Goal: Task Accomplishment & Management: Complete application form

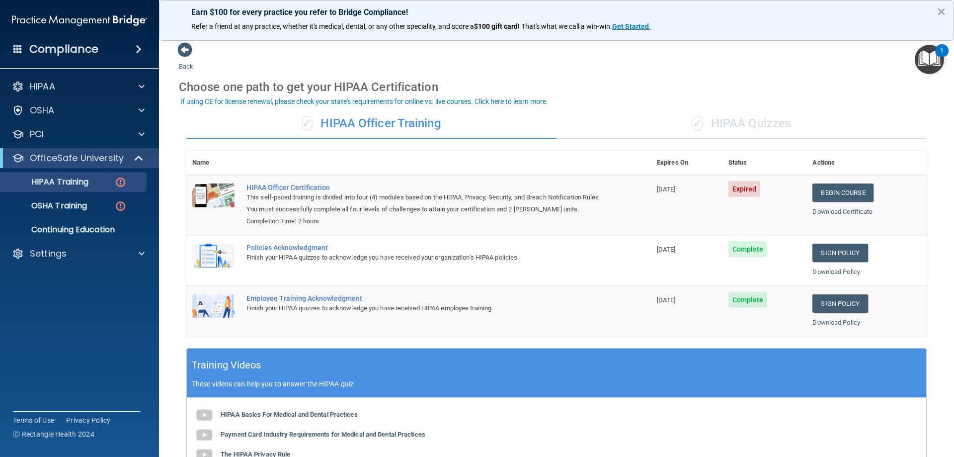
click at [748, 121] on div "✓ HIPAA Quizzes" at bounding box center [742, 124] width 370 height 30
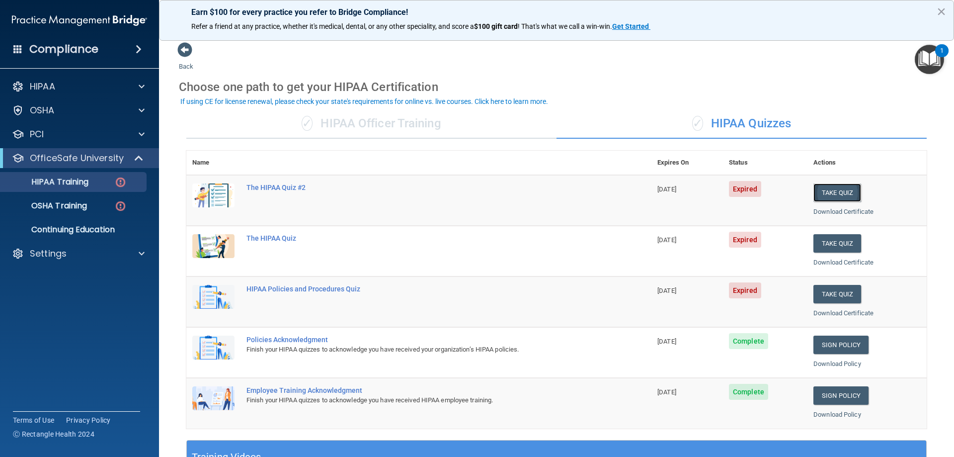
click at [828, 191] on button "Take Quiz" at bounding box center [838, 192] width 48 height 18
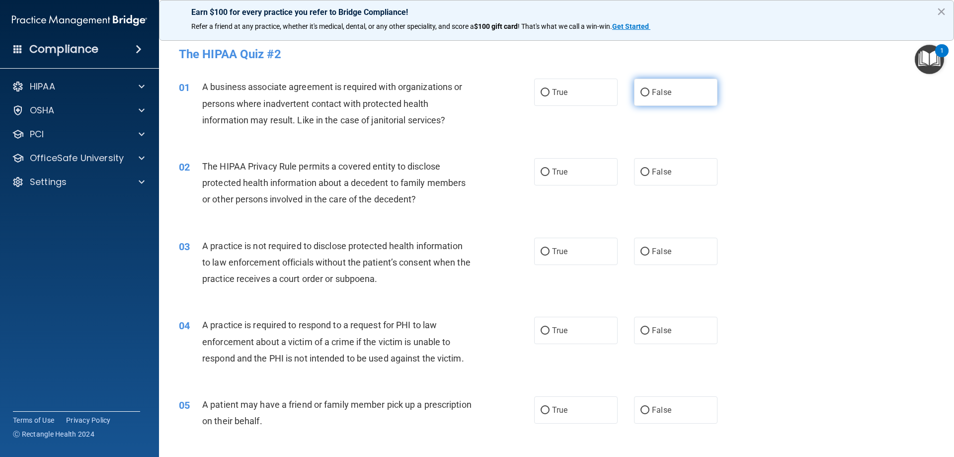
click at [641, 92] on input "False" at bounding box center [645, 92] width 9 height 7
radio input "true"
click at [541, 172] on input "True" at bounding box center [545, 171] width 9 height 7
radio input "true"
click at [641, 251] on input "False" at bounding box center [645, 251] width 9 height 7
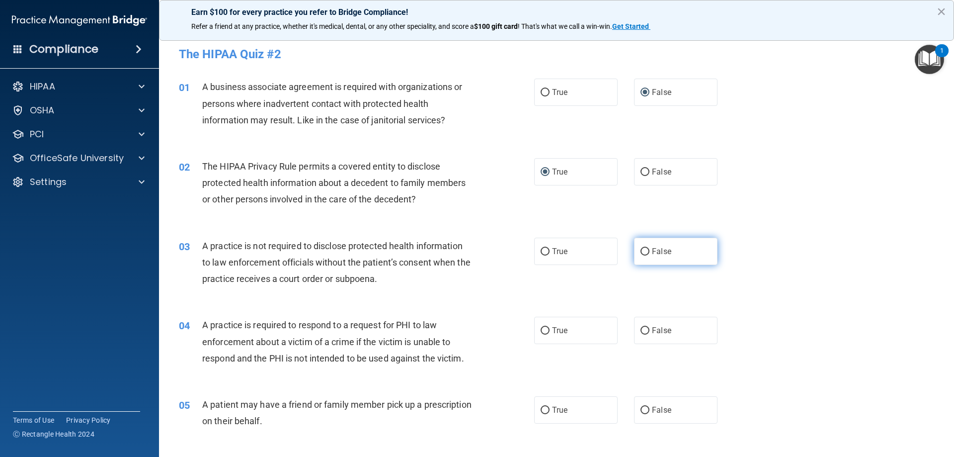
radio input "true"
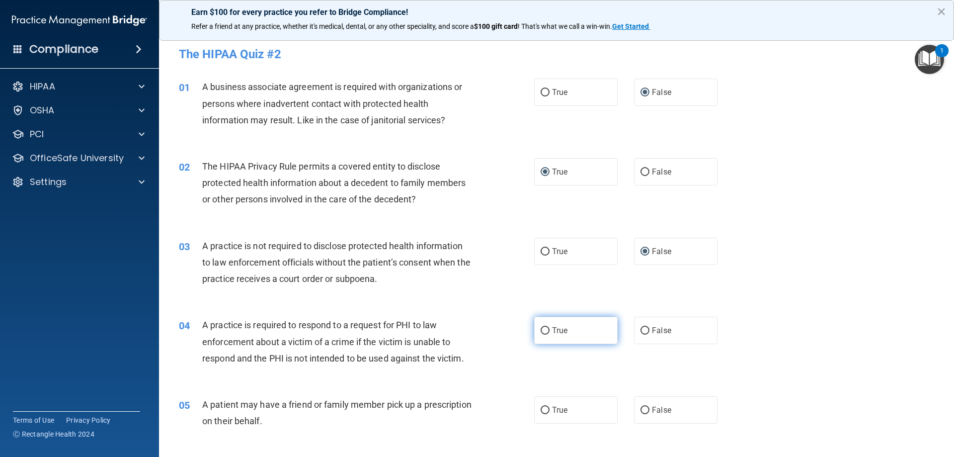
click at [541, 332] on input "True" at bounding box center [545, 330] width 9 height 7
radio input "true"
click at [541, 408] on input "True" at bounding box center [545, 410] width 9 height 7
radio input "true"
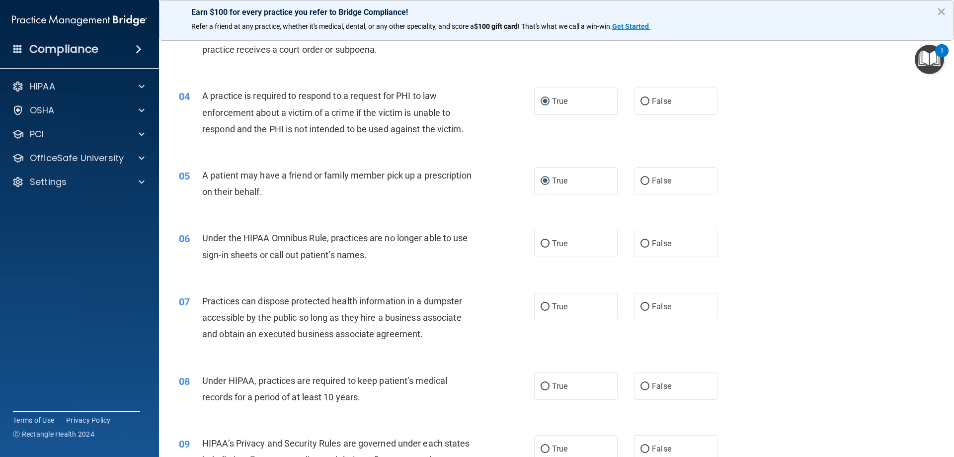
scroll to position [239, 0]
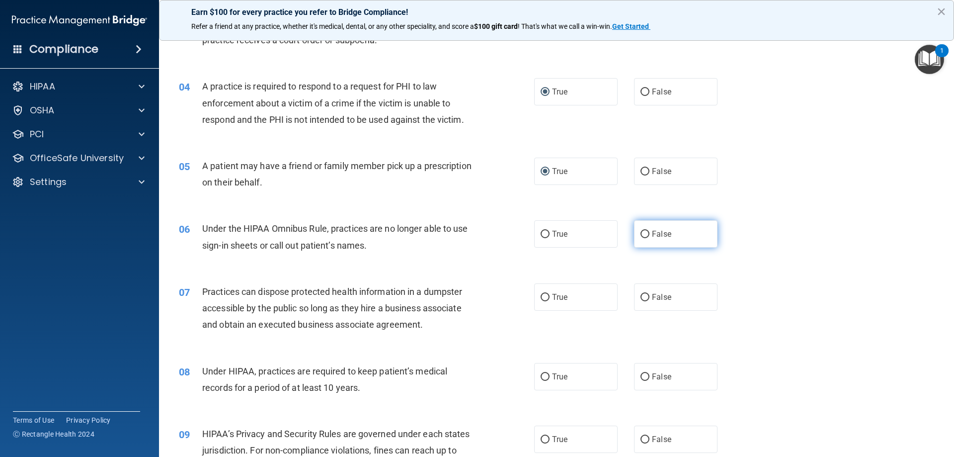
click at [641, 234] on input "False" at bounding box center [645, 234] width 9 height 7
radio input "true"
click at [641, 295] on input "False" at bounding box center [645, 297] width 9 height 7
radio input "true"
click at [642, 377] on input "False" at bounding box center [645, 376] width 9 height 7
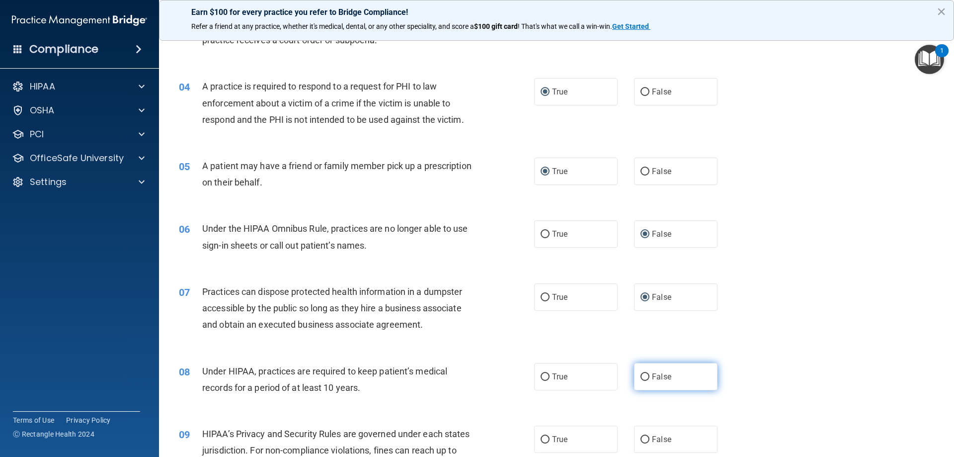
radio input "true"
click at [643, 438] on input "False" at bounding box center [645, 439] width 9 height 7
radio input "true"
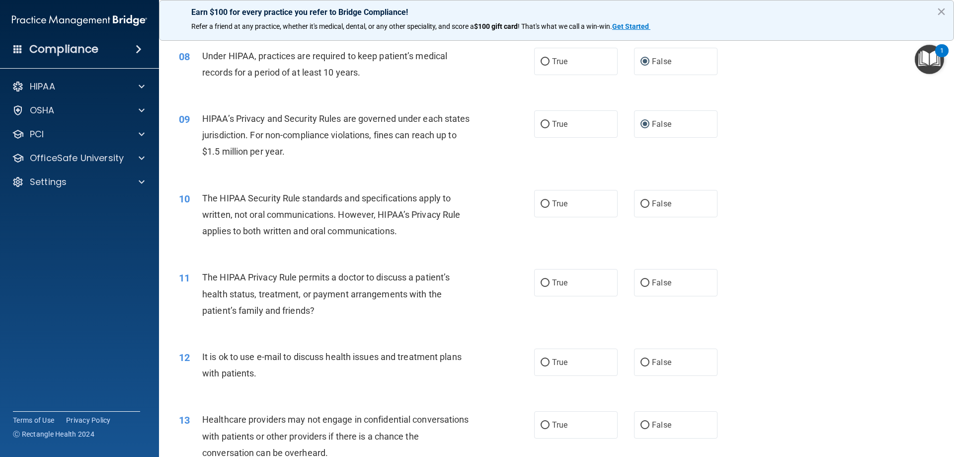
scroll to position [563, 0]
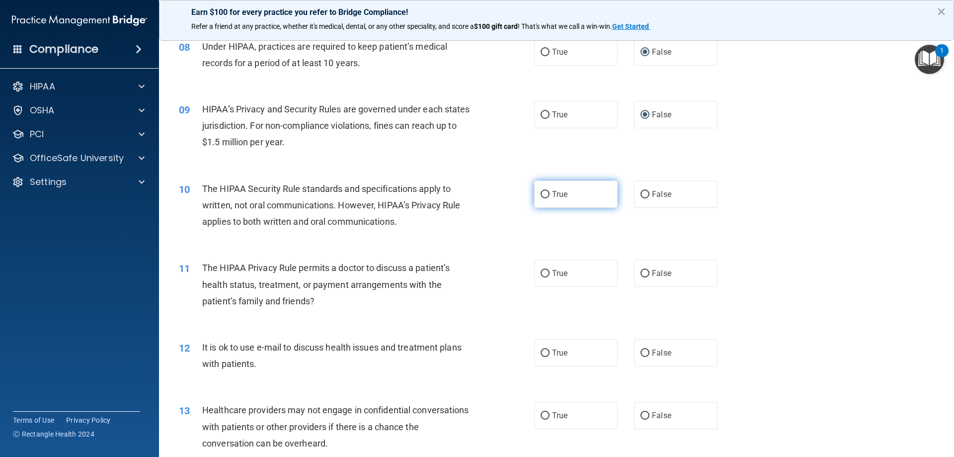
click at [544, 194] on input "True" at bounding box center [545, 194] width 9 height 7
radio input "true"
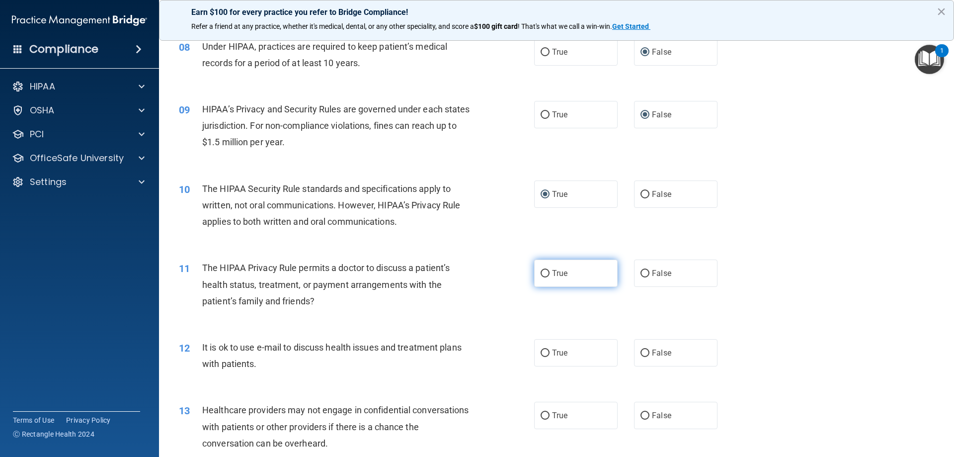
click at [541, 276] on input "True" at bounding box center [545, 273] width 9 height 7
radio input "true"
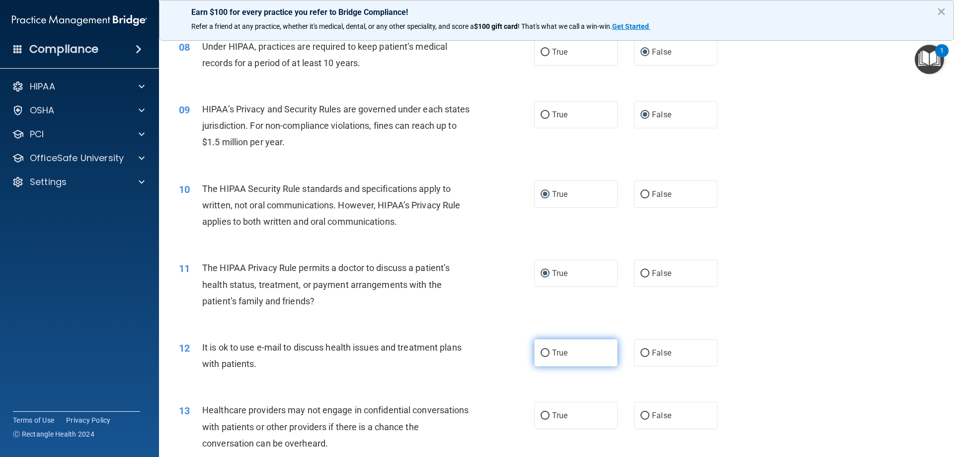
click at [542, 354] on input "True" at bounding box center [545, 352] width 9 height 7
radio input "true"
click at [641, 415] on input "False" at bounding box center [645, 415] width 9 height 7
radio input "true"
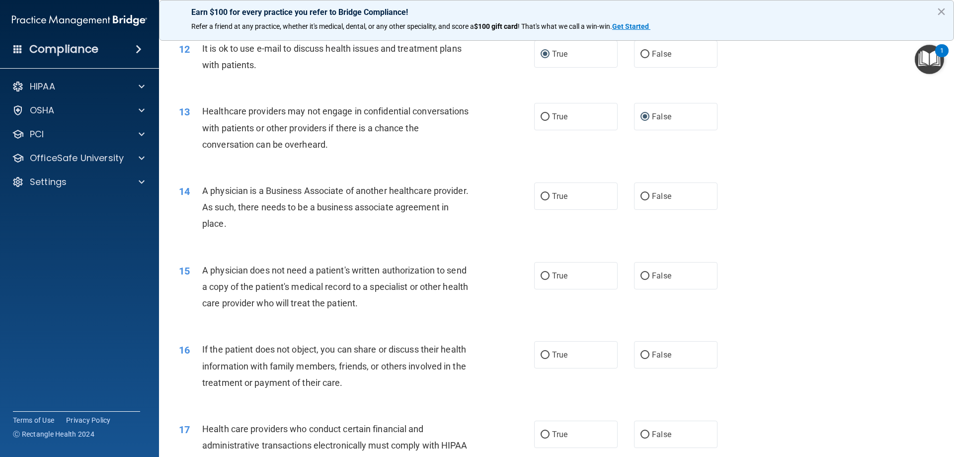
scroll to position [884, 0]
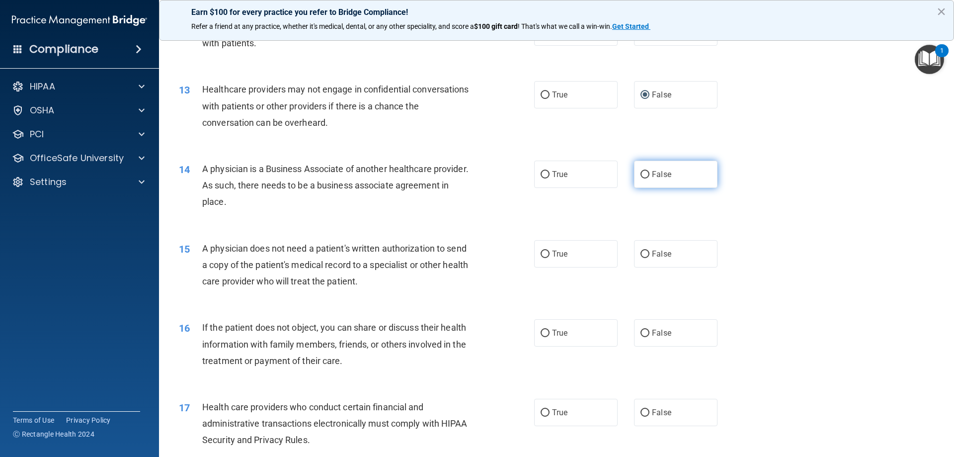
click at [642, 172] on input "False" at bounding box center [645, 174] width 9 height 7
radio input "true"
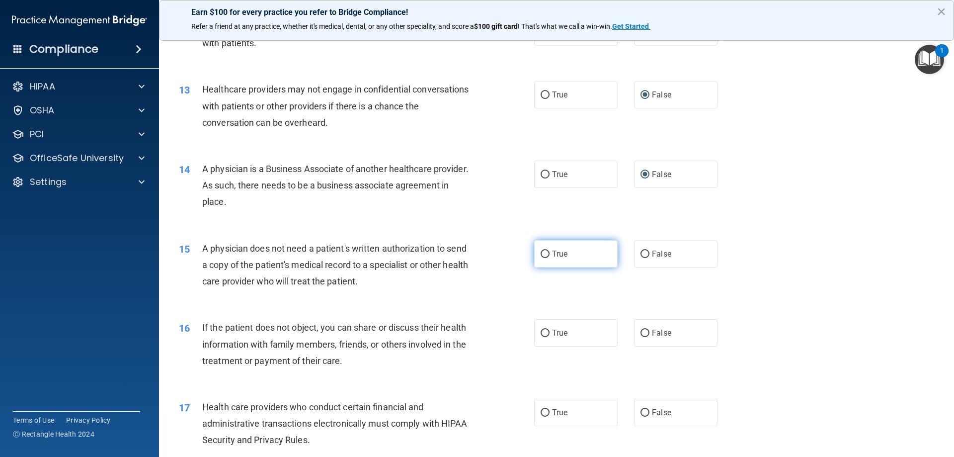
click at [536, 255] on label "True" at bounding box center [575, 253] width 83 height 27
click at [541, 255] on input "True" at bounding box center [545, 253] width 9 height 7
radio input "true"
click at [541, 335] on input "True" at bounding box center [545, 332] width 9 height 7
radio input "true"
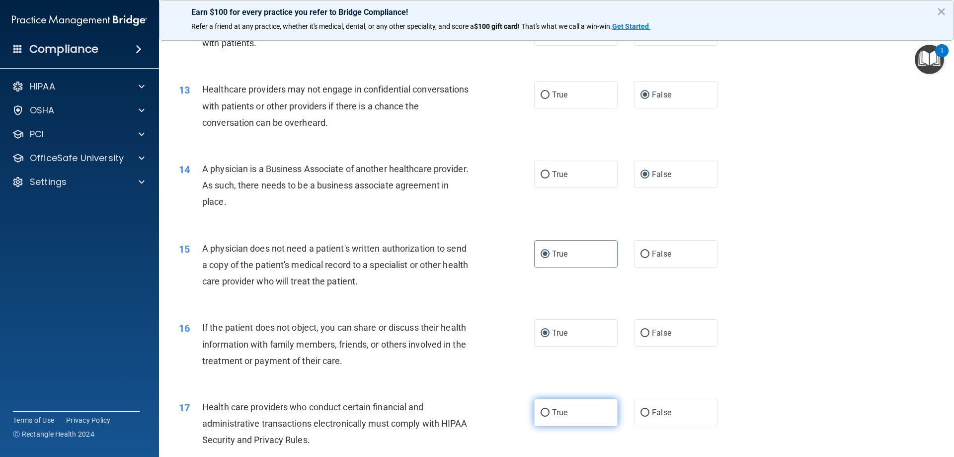
click at [541, 409] on input "True" at bounding box center [545, 412] width 9 height 7
radio input "true"
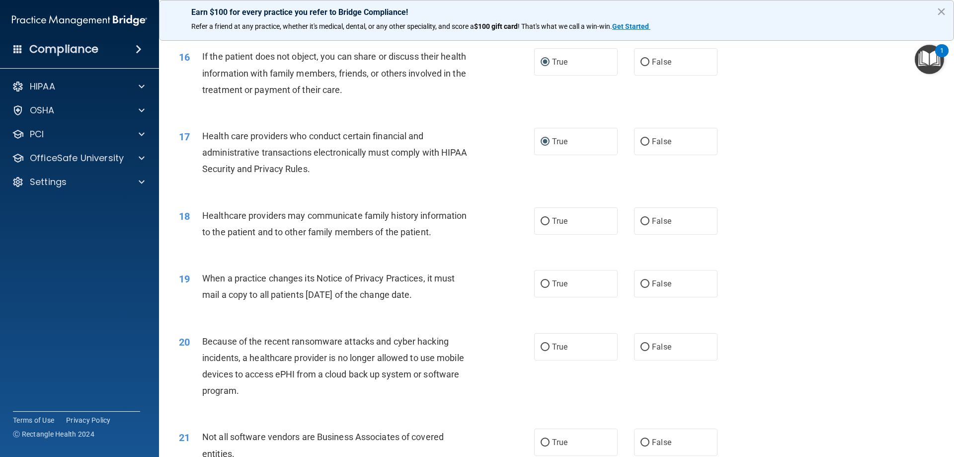
scroll to position [1171, 0]
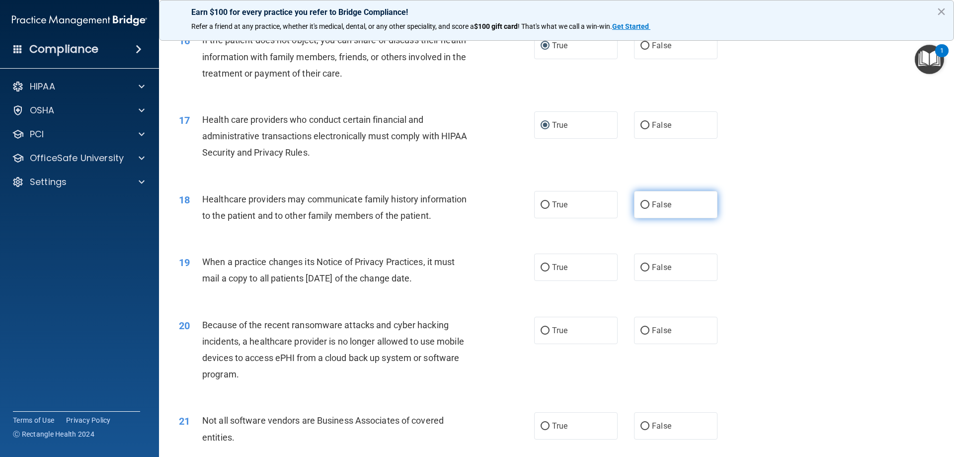
click at [641, 207] on input "False" at bounding box center [645, 204] width 9 height 7
radio input "true"
click at [641, 268] on input "False" at bounding box center [645, 267] width 9 height 7
radio input "true"
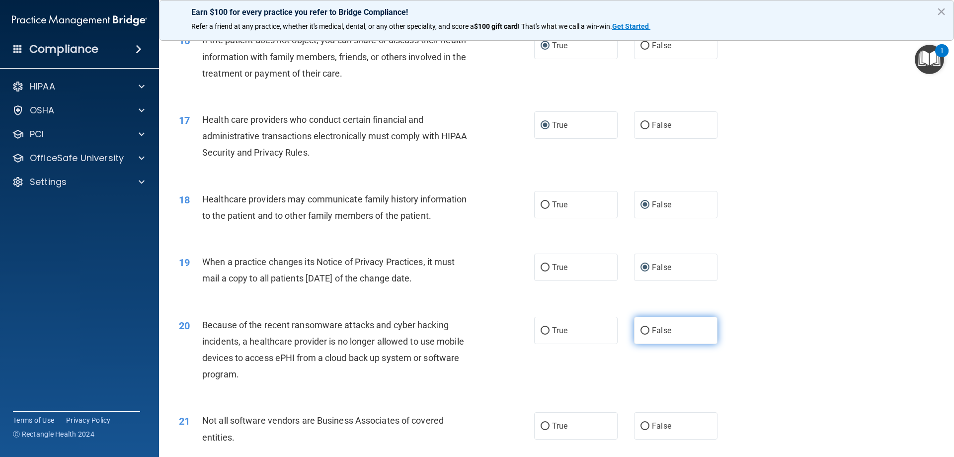
click at [642, 334] on input "False" at bounding box center [645, 330] width 9 height 7
radio input "true"
click at [541, 429] on input "True" at bounding box center [545, 425] width 9 height 7
radio input "true"
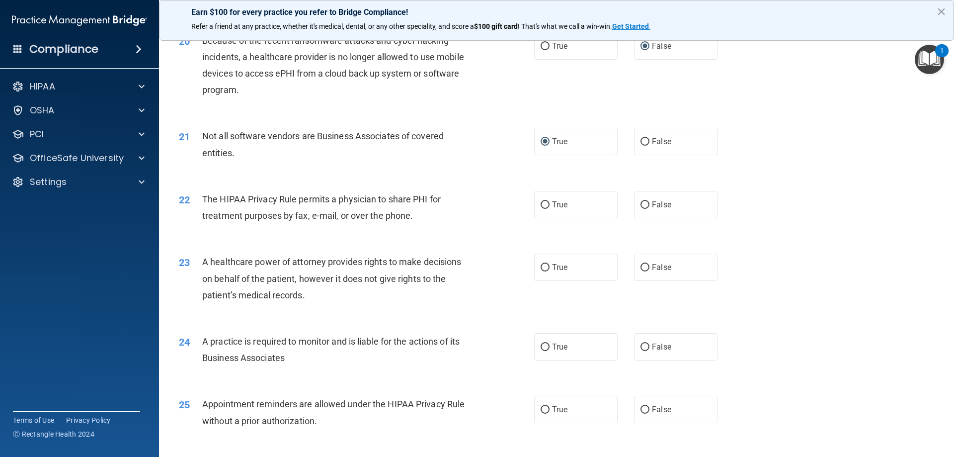
scroll to position [1489, 0]
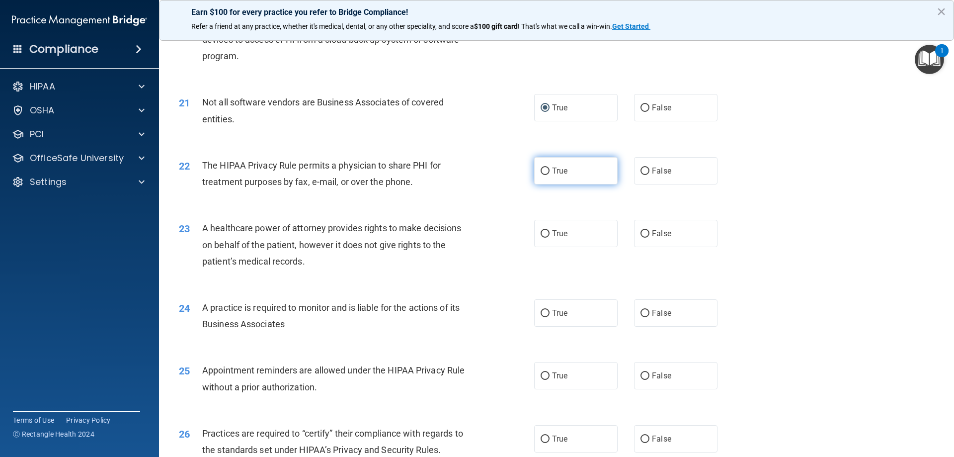
click at [541, 171] on input "True" at bounding box center [545, 170] width 9 height 7
radio input "true"
click at [641, 235] on input "False" at bounding box center [645, 233] width 9 height 7
radio input "true"
click at [642, 313] on input "False" at bounding box center [645, 313] width 9 height 7
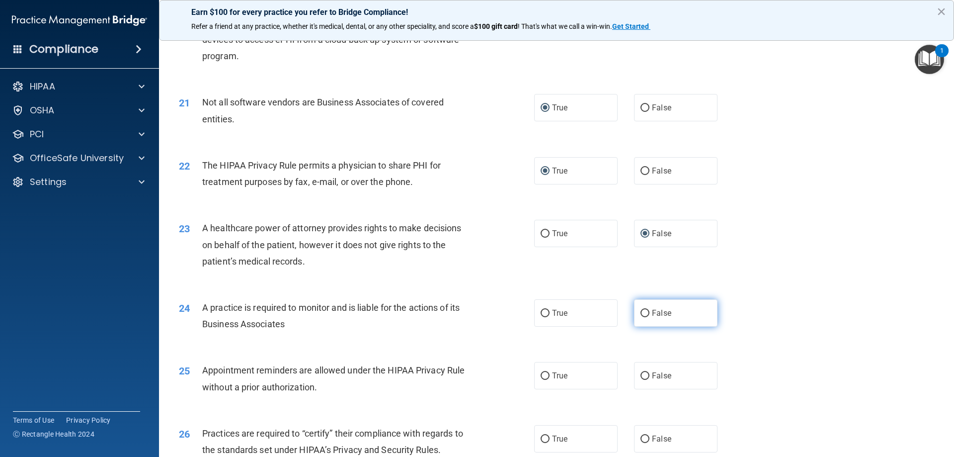
radio input "true"
click at [543, 376] on input "True" at bounding box center [545, 375] width 9 height 7
radio input "true"
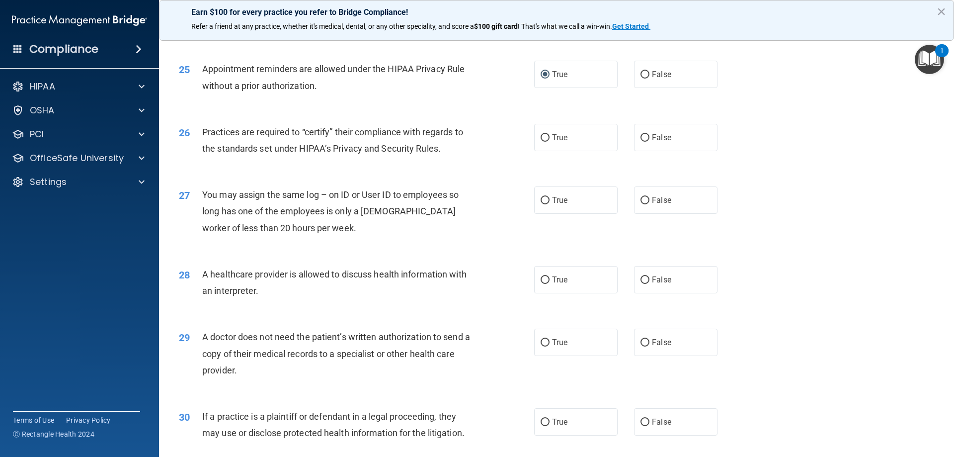
scroll to position [1793, 0]
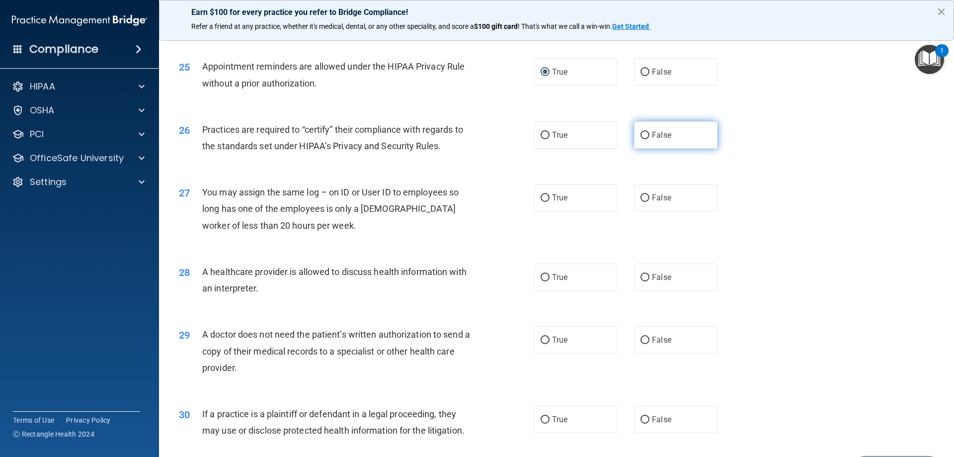
click at [643, 136] on input "False" at bounding box center [645, 135] width 9 height 7
radio input "true"
click at [641, 200] on input "False" at bounding box center [645, 197] width 9 height 7
radio input "true"
click at [545, 276] on input "True" at bounding box center [545, 277] width 9 height 7
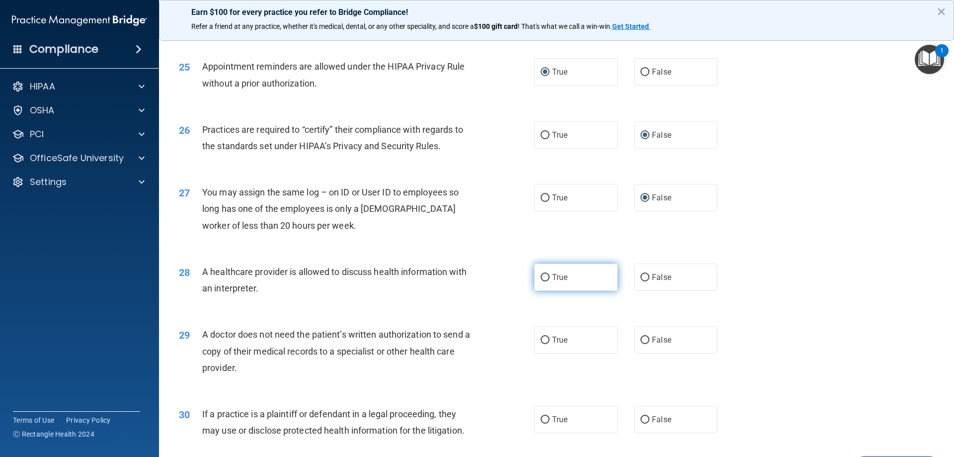
radio input "true"
click at [545, 337] on input "True" at bounding box center [545, 339] width 9 height 7
radio input "true"
click at [545, 421] on input "True" at bounding box center [545, 419] width 9 height 7
radio input "true"
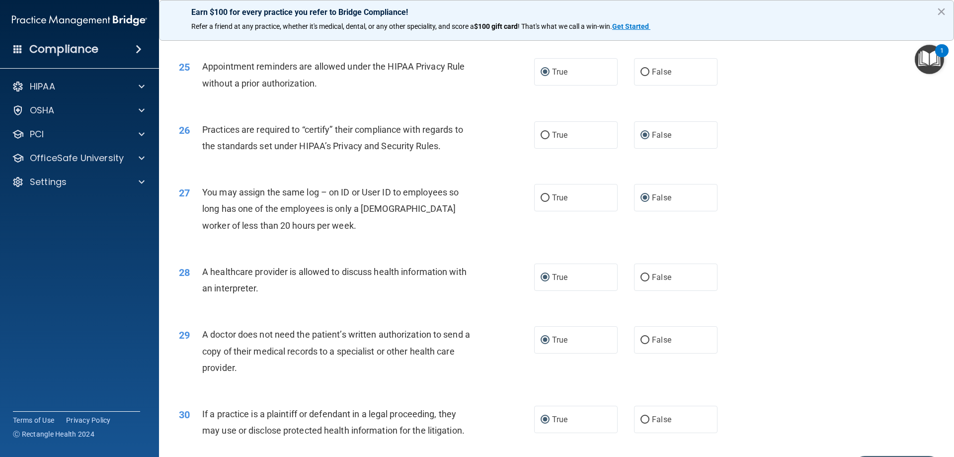
scroll to position [1857, 0]
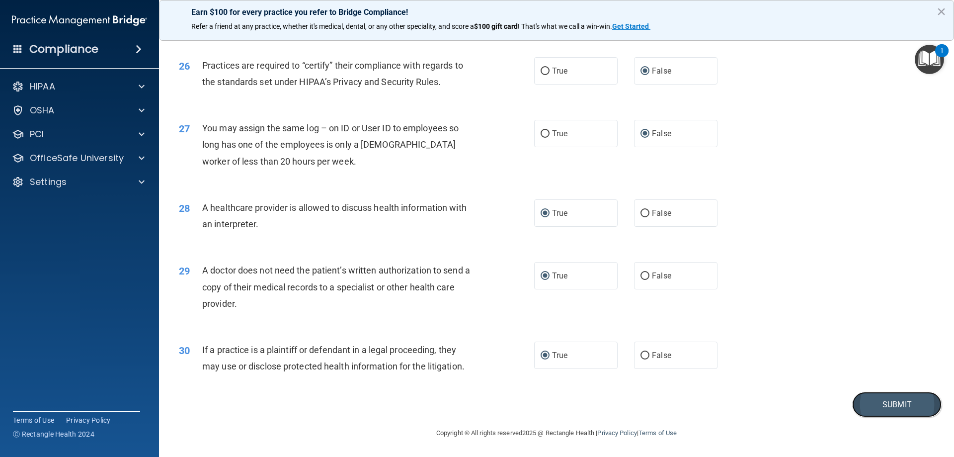
click at [861, 403] on button "Submit" at bounding box center [896, 404] width 89 height 25
click at [887, 408] on button "Submit" at bounding box center [896, 404] width 89 height 25
click at [881, 407] on button "Submit" at bounding box center [896, 404] width 89 height 25
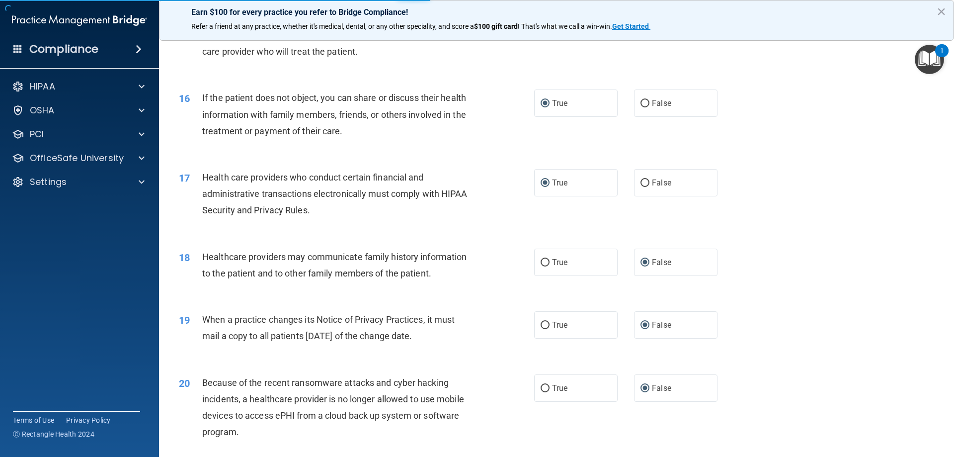
scroll to position [1857, 0]
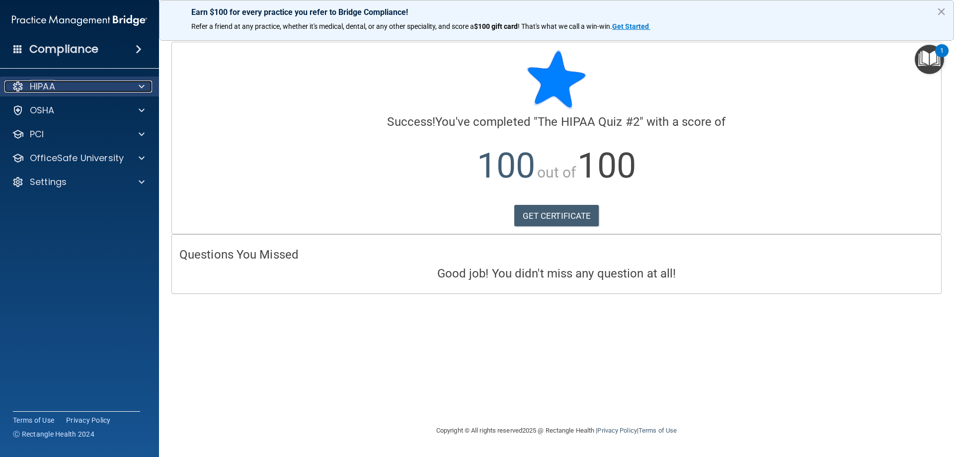
click at [49, 84] on p "HIPAA" at bounding box center [42, 87] width 25 height 12
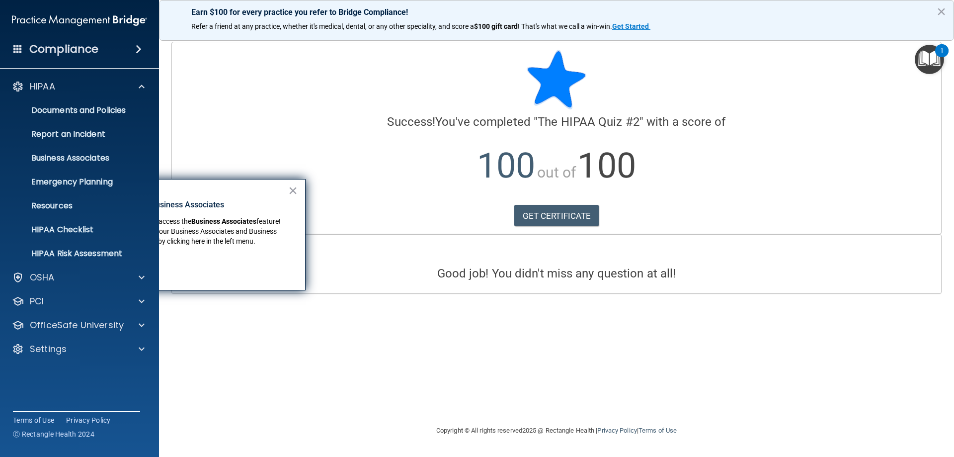
click at [346, 99] on div at bounding box center [556, 80] width 754 height 60
click at [111, 310] on div "PCI" at bounding box center [80, 301] width 160 height 20
click at [109, 323] on p "OfficeSafe University" at bounding box center [77, 325] width 94 height 12
click at [82, 347] on p "HIPAA Training" at bounding box center [47, 349] width 82 height 10
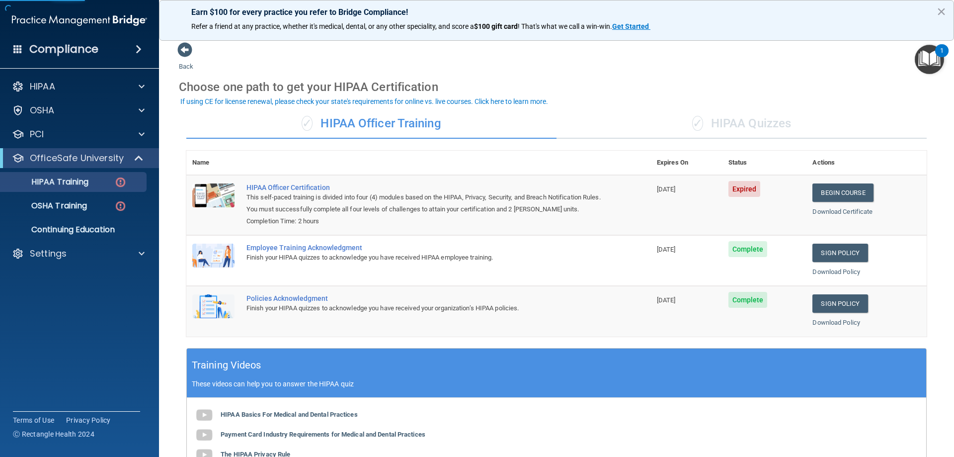
click at [730, 120] on div "✓ HIPAA Quizzes" at bounding box center [742, 124] width 370 height 30
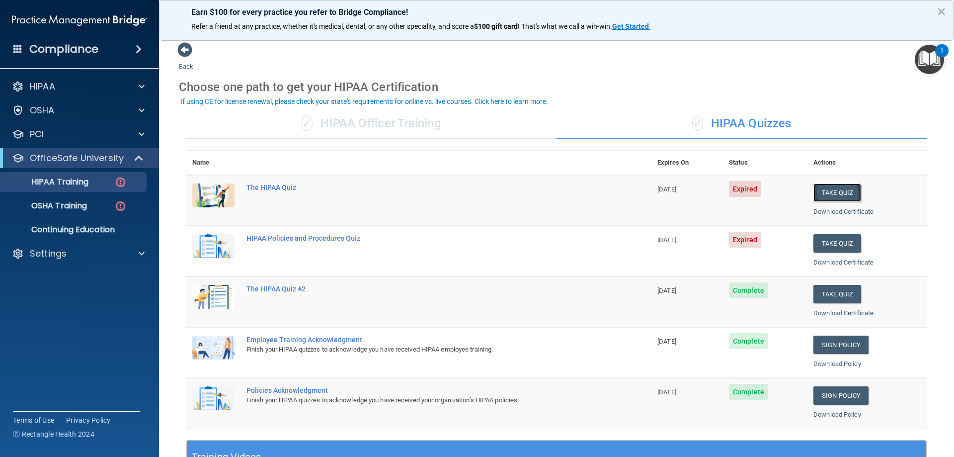
click at [831, 193] on button "Take Quiz" at bounding box center [838, 192] width 48 height 18
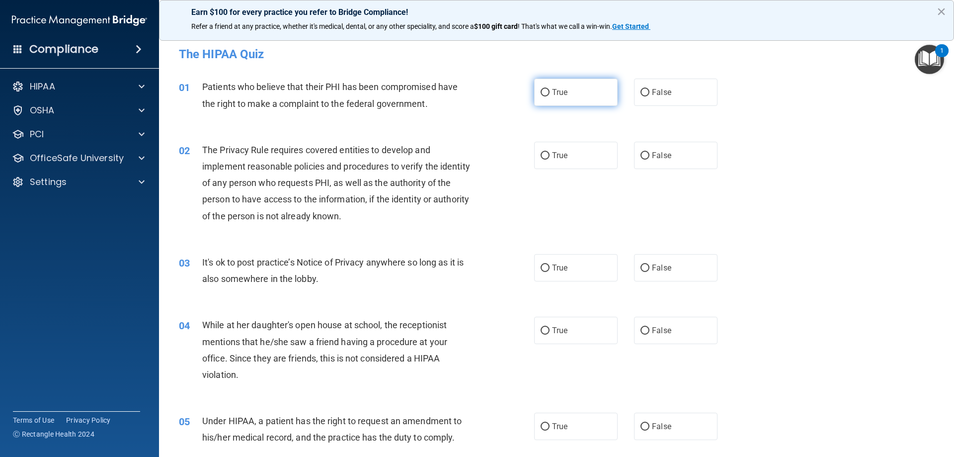
click at [544, 92] on input "True" at bounding box center [545, 92] width 9 height 7
radio input "true"
click at [541, 159] on input "True" at bounding box center [545, 155] width 9 height 7
radio input "true"
click at [639, 272] on label "False" at bounding box center [675, 267] width 83 height 27
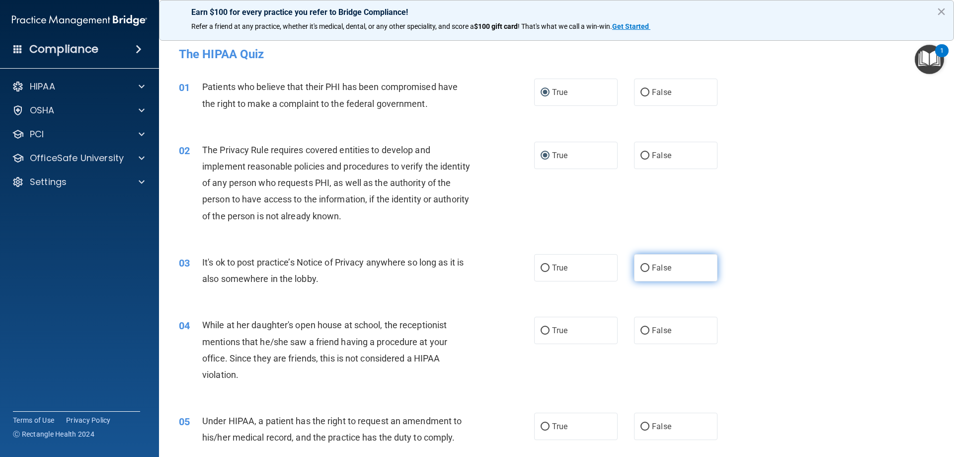
click at [641, 272] on input "False" at bounding box center [645, 267] width 9 height 7
radio input "true"
click at [641, 331] on input "False" at bounding box center [645, 330] width 9 height 7
radio input "true"
click at [641, 331] on input "False" at bounding box center [645, 330] width 9 height 7
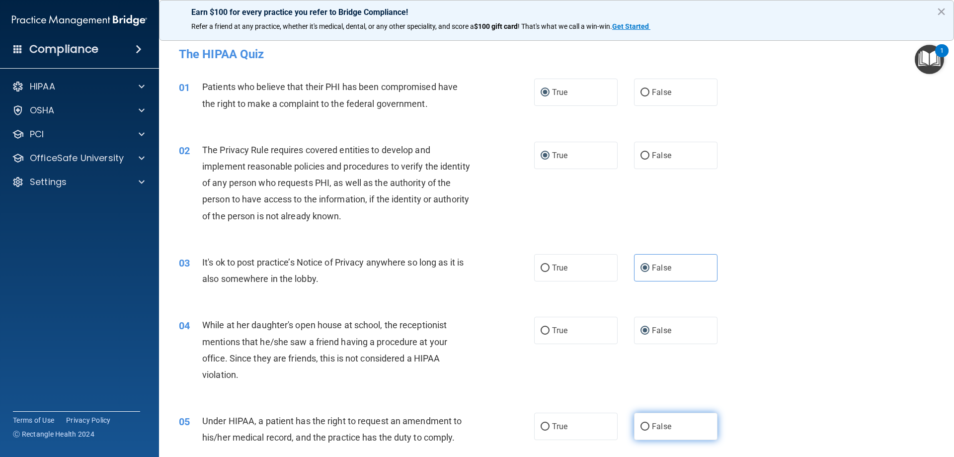
drag, startPoint x: 640, startPoint y: 430, endPoint x: 645, endPoint y: 424, distance: 8.2
click at [641, 430] on input "False" at bounding box center [645, 426] width 9 height 7
radio input "true"
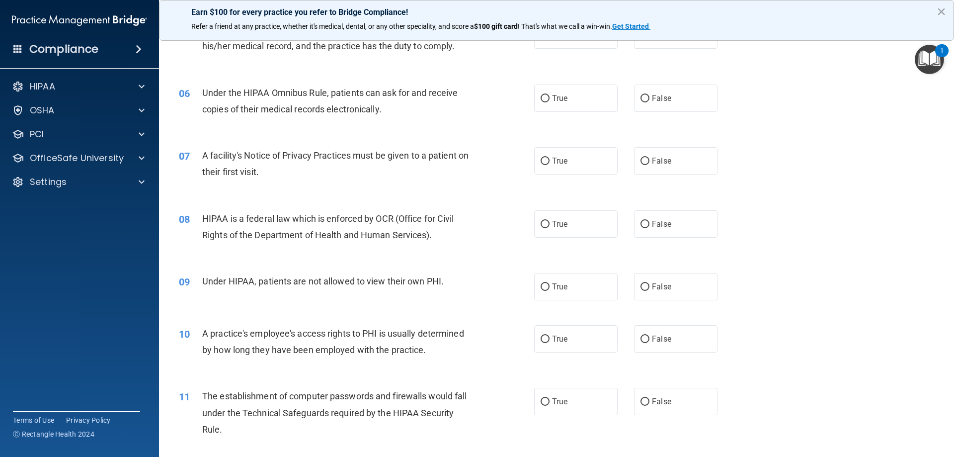
scroll to position [397, 0]
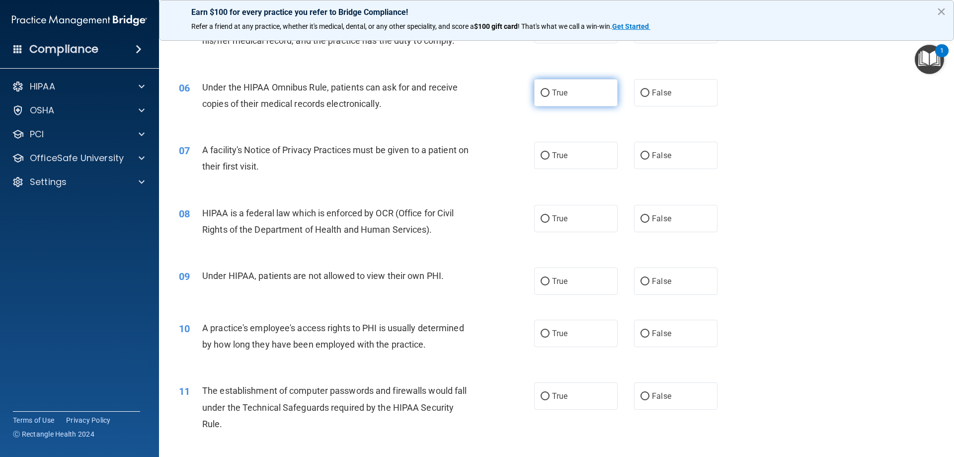
click at [541, 90] on input "True" at bounding box center [545, 92] width 9 height 7
radio input "true"
click at [541, 156] on input "True" at bounding box center [545, 155] width 9 height 7
radio input "true"
click at [542, 219] on input "True" at bounding box center [545, 218] width 9 height 7
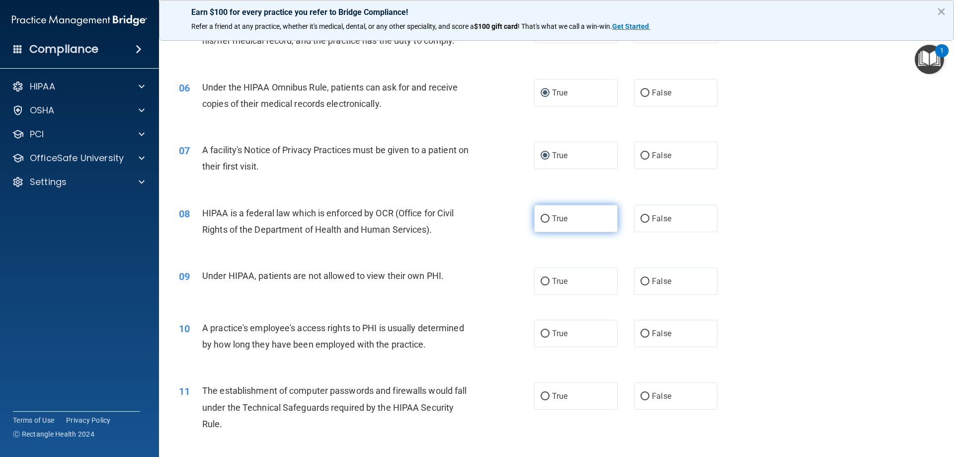
radio input "true"
click at [644, 283] on input "False" at bounding box center [645, 281] width 9 height 7
radio input "true"
click at [642, 334] on input "False" at bounding box center [645, 333] width 9 height 7
radio input "true"
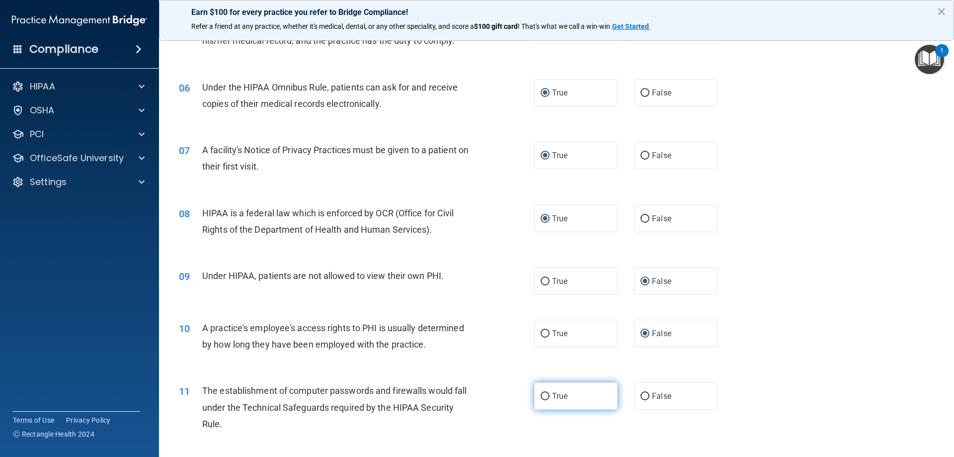
click at [541, 395] on input "True" at bounding box center [545, 396] width 9 height 7
radio input "true"
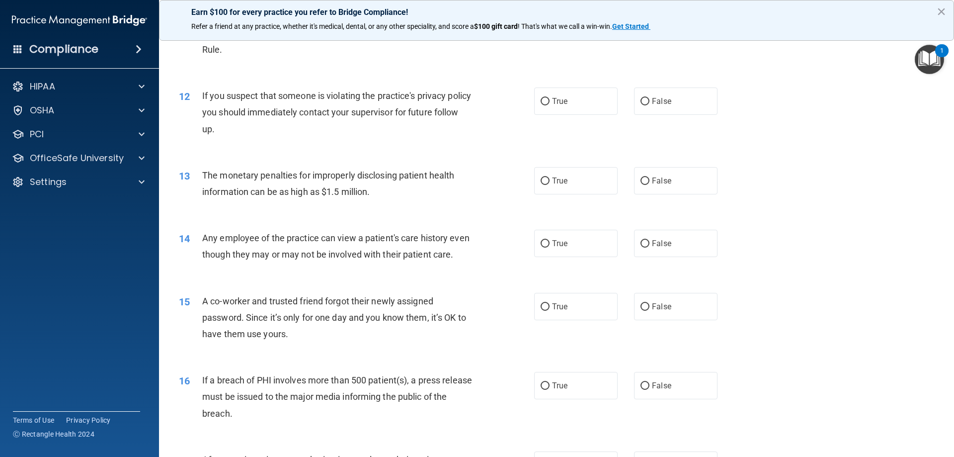
scroll to position [785, 0]
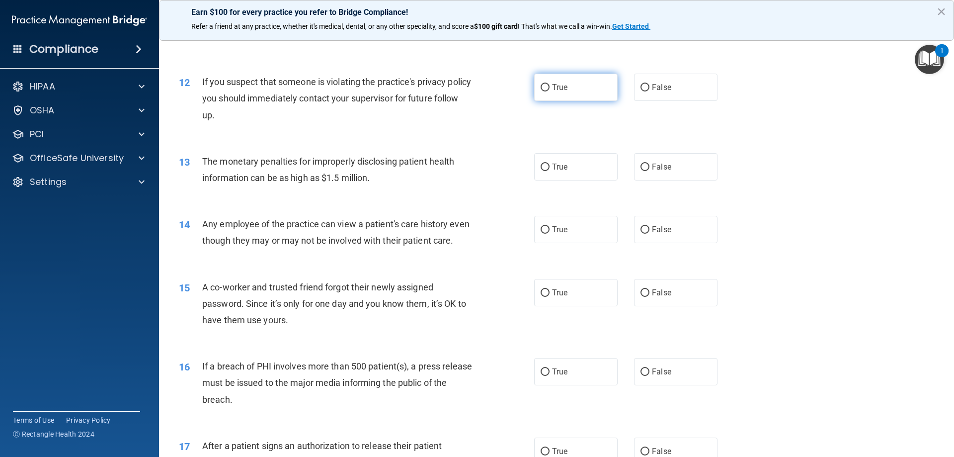
click at [544, 87] on input "True" at bounding box center [545, 87] width 9 height 7
radio input "true"
click at [545, 166] on input "True" at bounding box center [545, 166] width 9 height 7
radio input "true"
click at [641, 230] on input "False" at bounding box center [645, 229] width 9 height 7
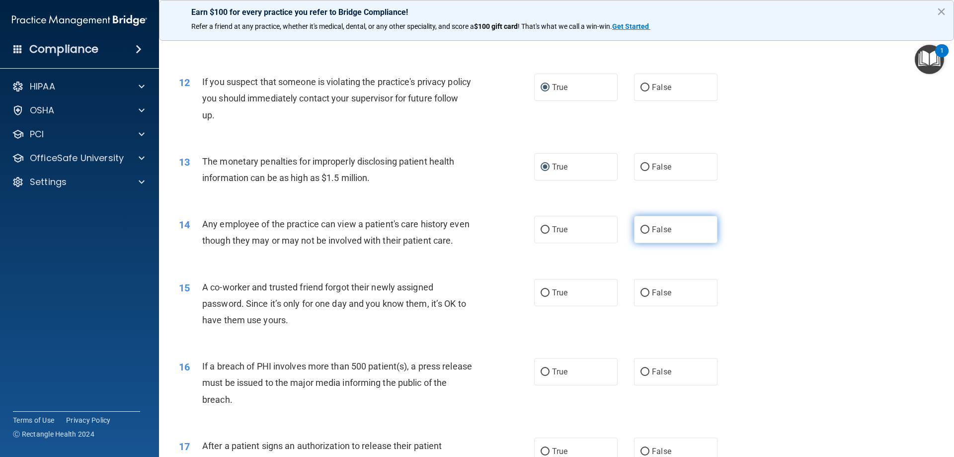
radio input "true"
click at [641, 297] on input "False" at bounding box center [645, 292] width 9 height 7
radio input "true"
click at [541, 376] on input "True" at bounding box center [545, 371] width 9 height 7
radio input "true"
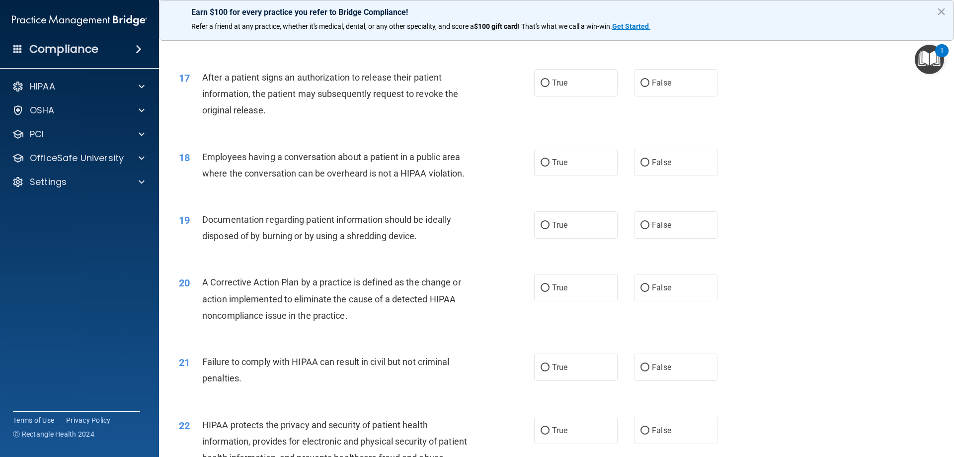
scroll to position [1159, 0]
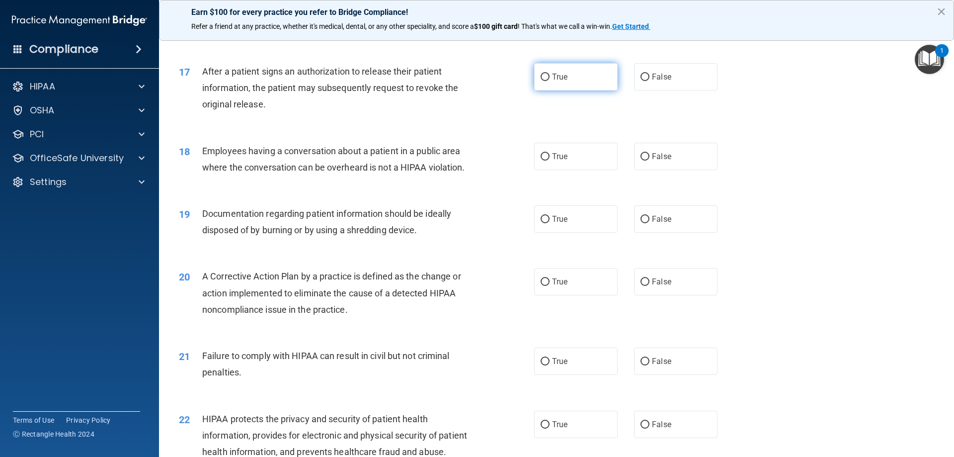
click at [541, 81] on input "True" at bounding box center [545, 77] width 9 height 7
radio input "true"
click at [643, 161] on input "False" at bounding box center [645, 156] width 9 height 7
radio input "true"
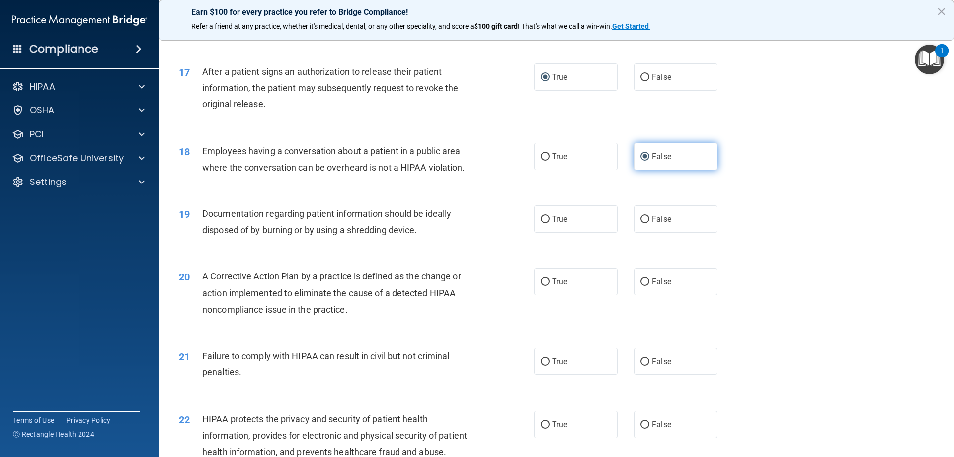
click at [643, 161] on input "False" at bounding box center [645, 156] width 9 height 7
click at [541, 223] on input "True" at bounding box center [545, 219] width 9 height 7
radio input "true"
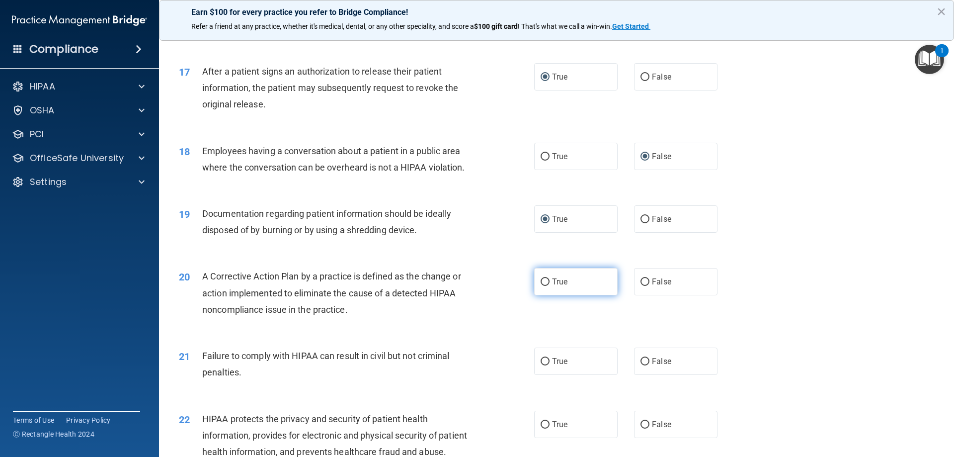
click at [545, 286] on input "True" at bounding box center [545, 281] width 9 height 7
radio input "true"
click at [642, 365] on input "False" at bounding box center [645, 361] width 9 height 7
radio input "true"
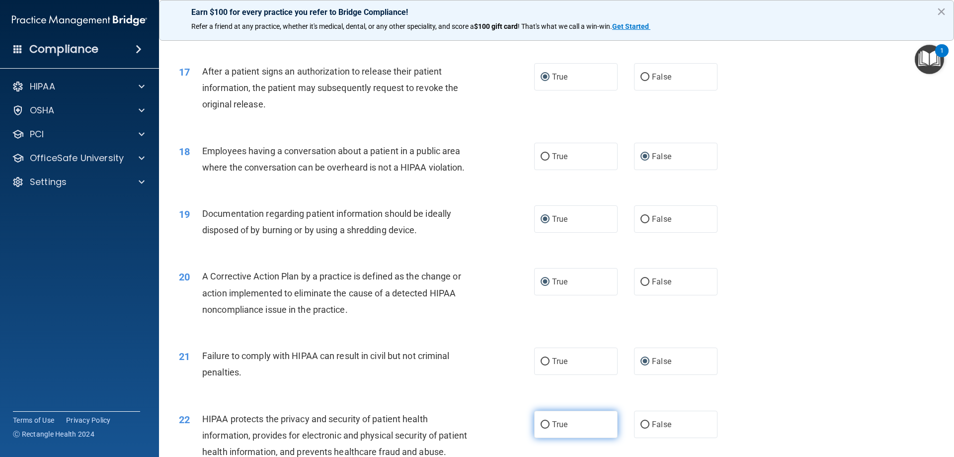
click at [546, 428] on input "True" at bounding box center [545, 424] width 9 height 7
radio input "true"
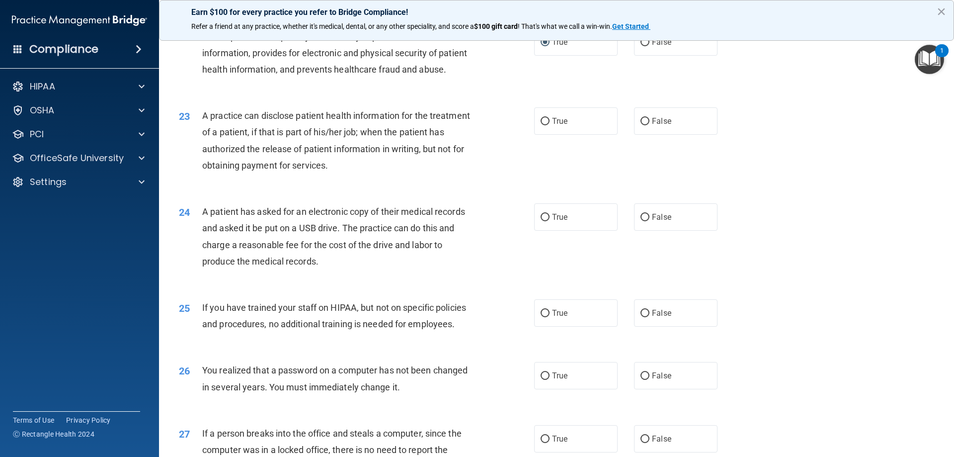
scroll to position [1552, 0]
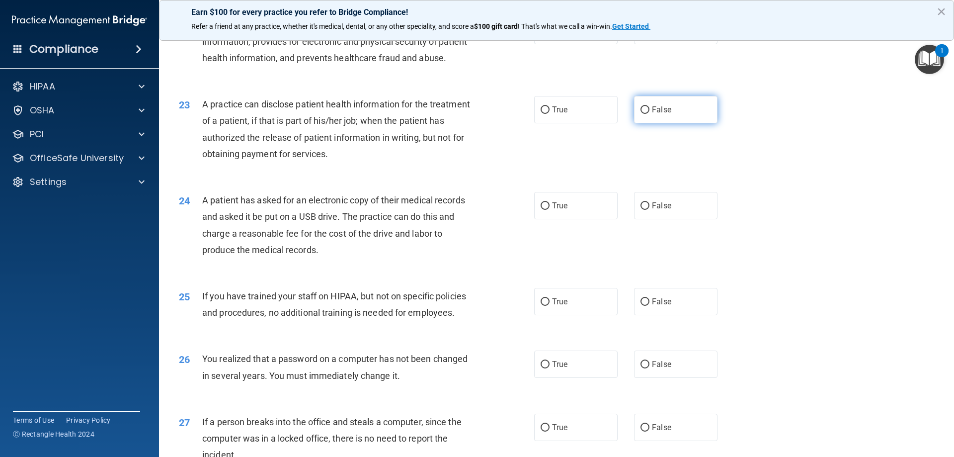
click at [641, 114] on input "False" at bounding box center [645, 109] width 9 height 7
radio input "true"
click at [541, 210] on input "True" at bounding box center [545, 205] width 9 height 7
radio input "true"
click at [646, 315] on label "False" at bounding box center [675, 301] width 83 height 27
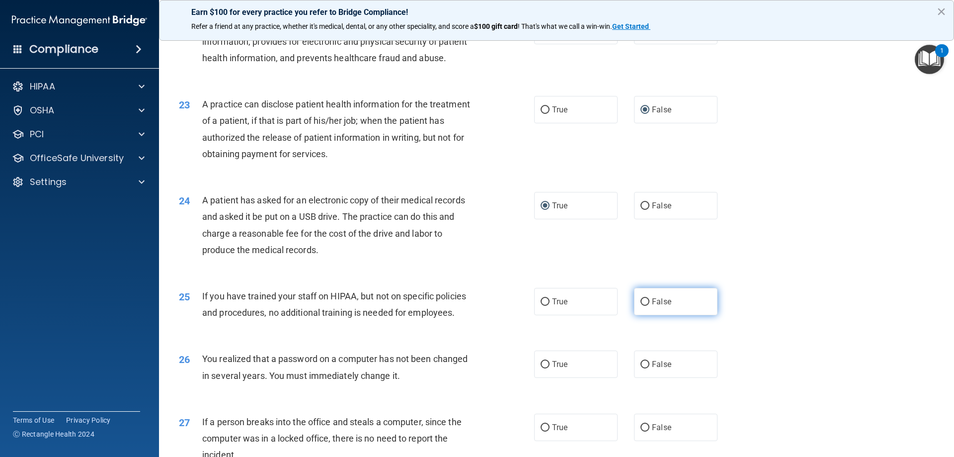
click at [646, 306] on input "False" at bounding box center [645, 301] width 9 height 7
radio input "true"
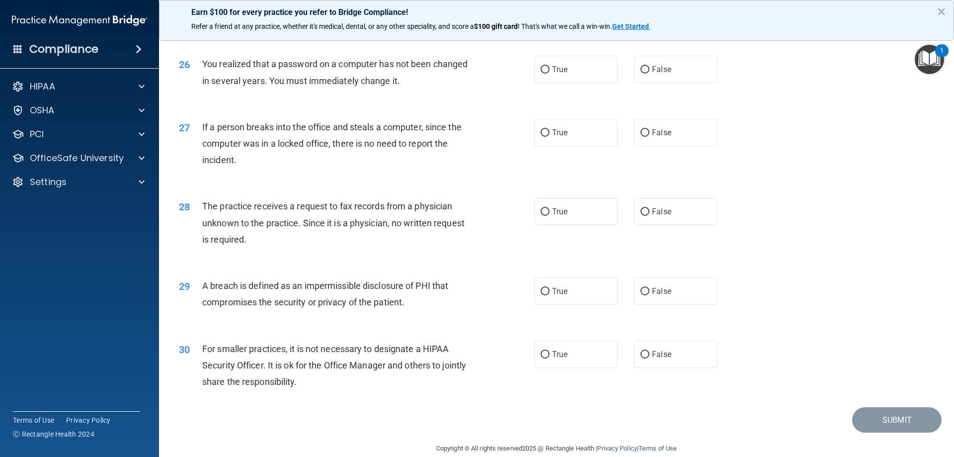
scroll to position [1844, 0]
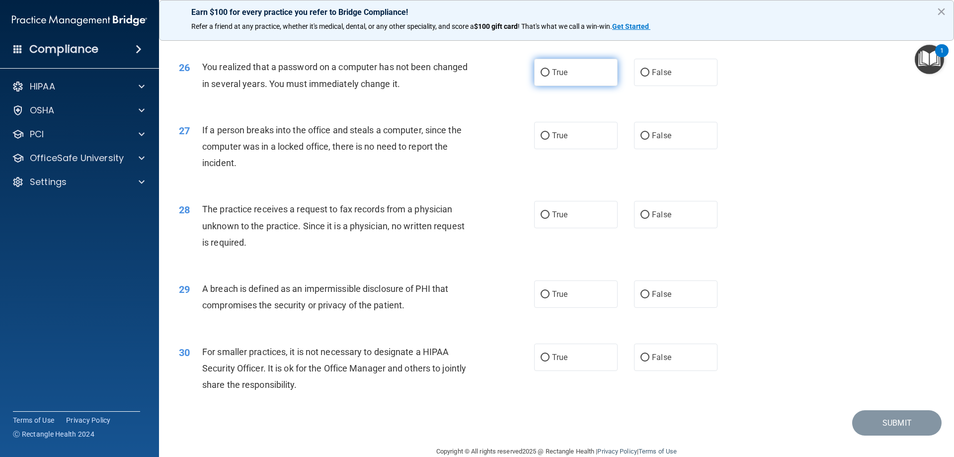
click at [541, 77] on input "True" at bounding box center [545, 72] width 9 height 7
radio input "true"
click at [644, 140] on input "False" at bounding box center [645, 135] width 9 height 7
radio input "true"
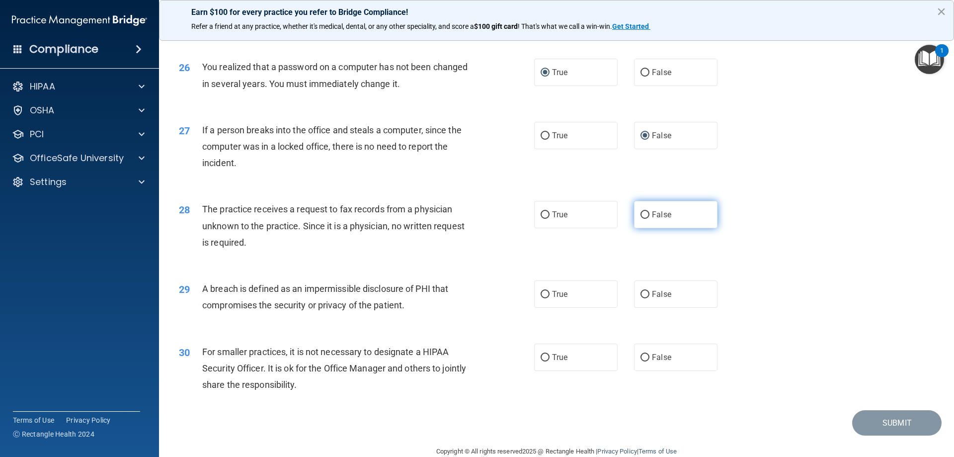
click at [641, 219] on input "False" at bounding box center [645, 214] width 9 height 7
radio input "true"
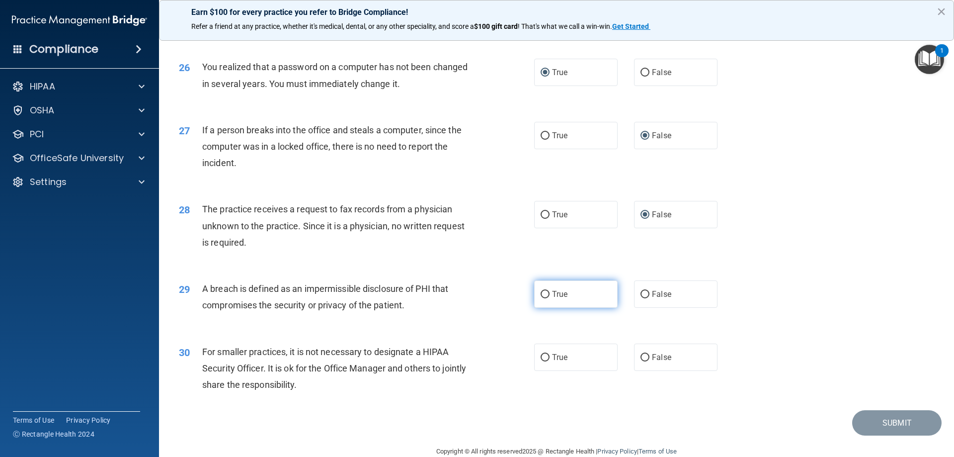
click at [544, 308] on label "True" at bounding box center [575, 293] width 83 height 27
click at [544, 298] on input "True" at bounding box center [545, 294] width 9 height 7
radio input "true"
click at [641, 361] on input "False" at bounding box center [645, 357] width 9 height 7
radio input "true"
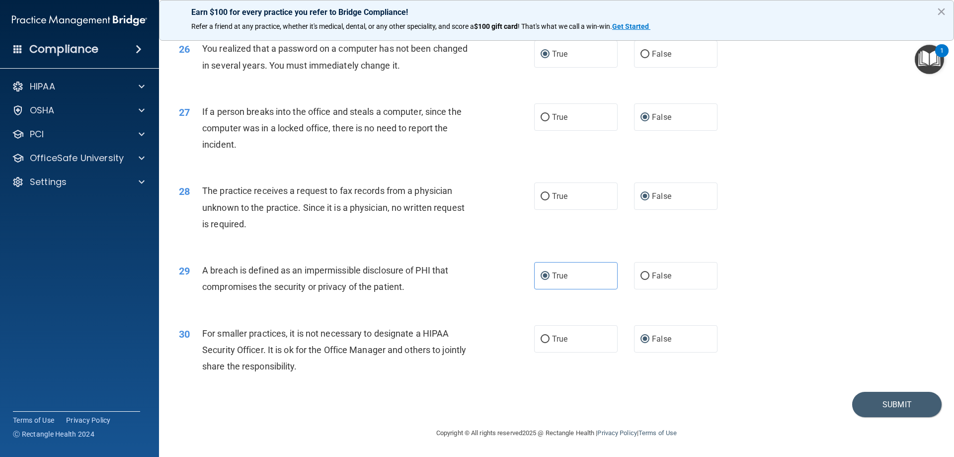
scroll to position [1895, 0]
click at [894, 405] on button "Submit" at bounding box center [896, 404] width 89 height 25
click at [887, 408] on button "Submit" at bounding box center [896, 404] width 89 height 25
click at [867, 412] on button "Submit" at bounding box center [896, 404] width 89 height 25
click at [884, 404] on button "Submit" at bounding box center [896, 404] width 89 height 25
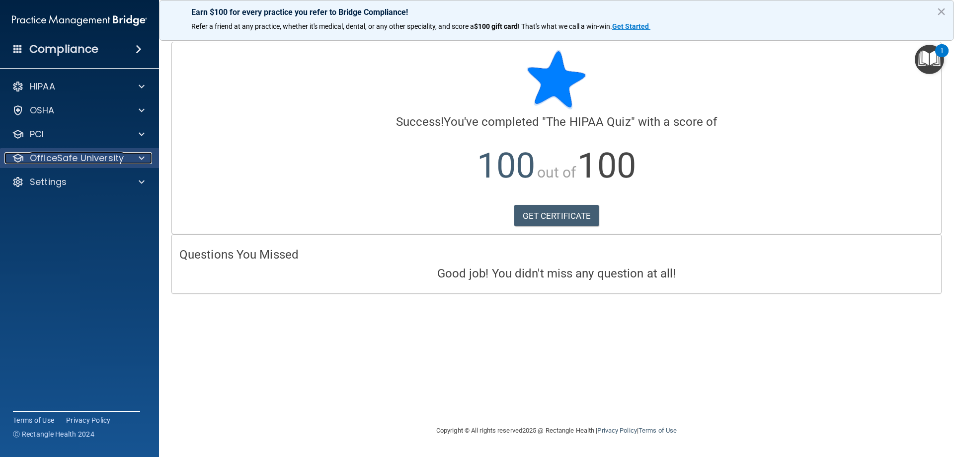
click at [82, 156] on p "OfficeSafe University" at bounding box center [77, 158] width 94 height 12
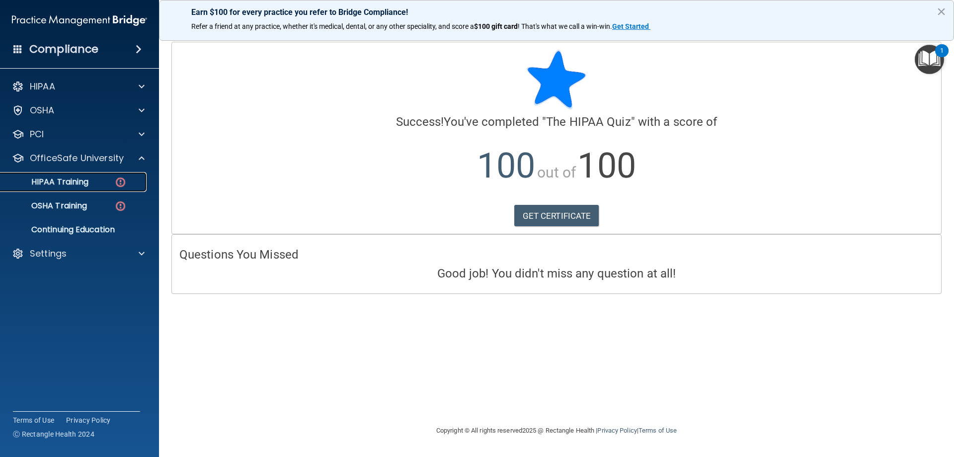
click at [68, 186] on p "HIPAA Training" at bounding box center [47, 182] width 82 height 10
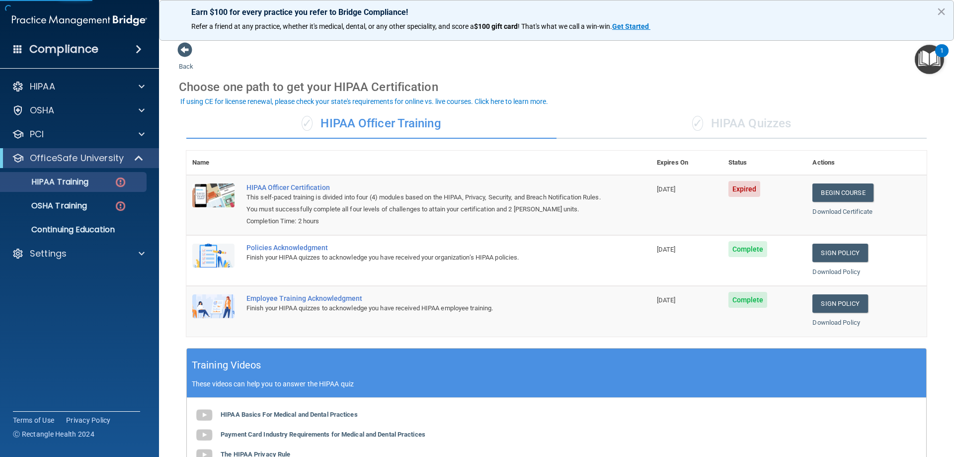
click at [771, 127] on div "✓ HIPAA Quizzes" at bounding box center [742, 124] width 370 height 30
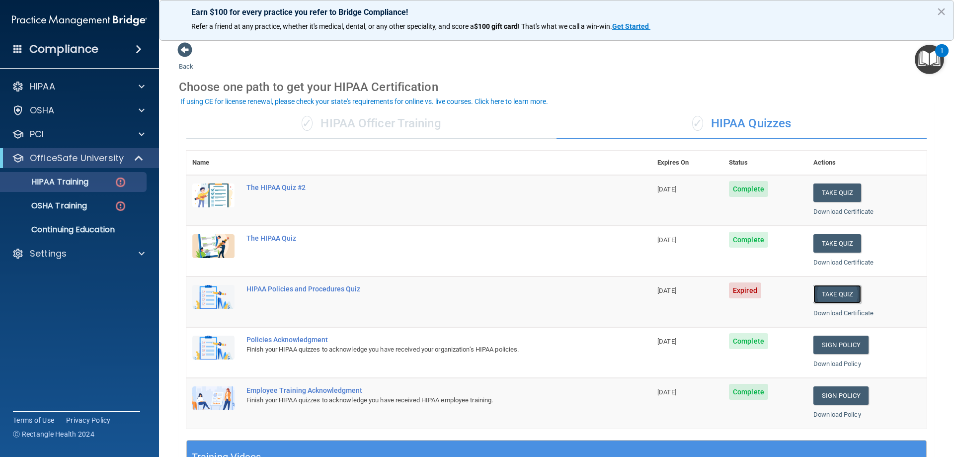
click at [831, 296] on button "Take Quiz" at bounding box center [838, 294] width 48 height 18
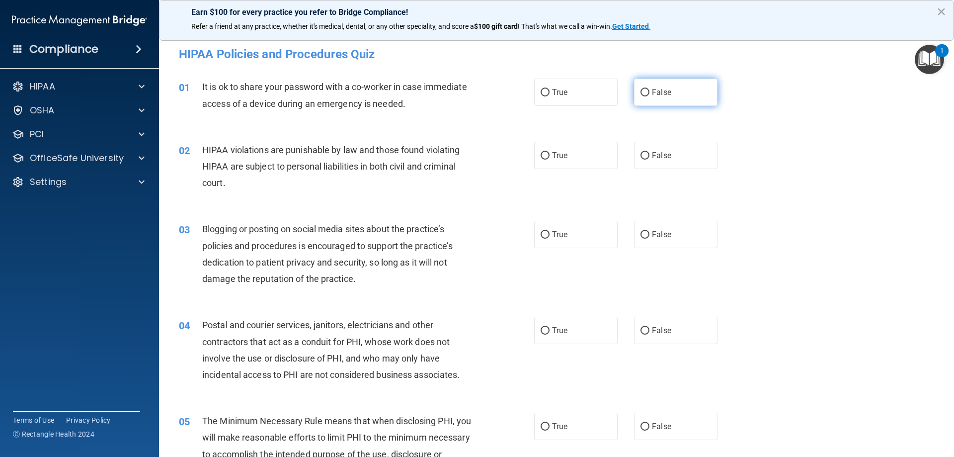
click at [641, 93] on input "False" at bounding box center [645, 92] width 9 height 7
radio input "true"
click at [541, 155] on input "True" at bounding box center [545, 155] width 9 height 7
radio input "true"
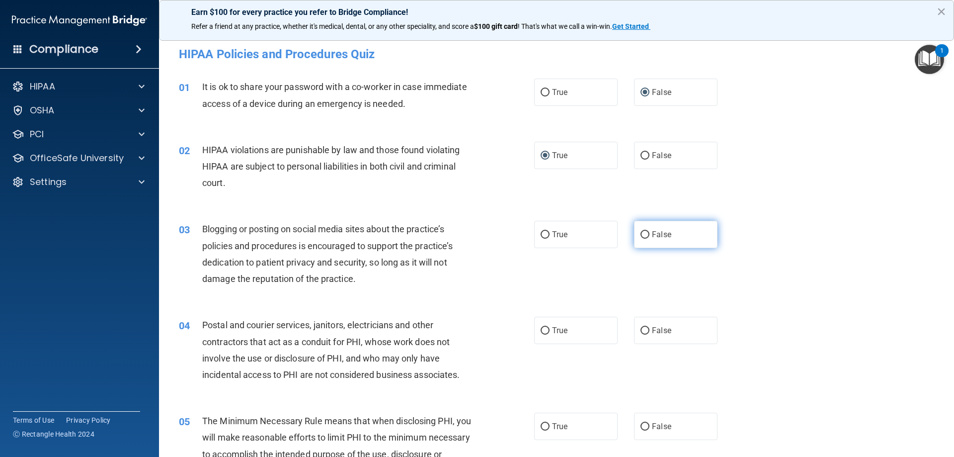
click at [641, 235] on input "False" at bounding box center [645, 234] width 9 height 7
radio input "true"
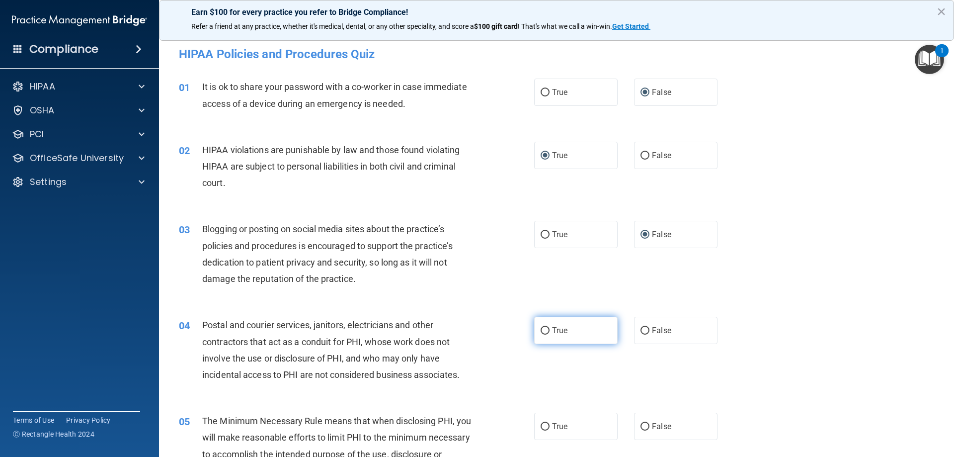
click at [543, 331] on input "True" at bounding box center [545, 330] width 9 height 7
radio input "true"
click at [541, 425] on input "True" at bounding box center [545, 426] width 9 height 7
radio input "true"
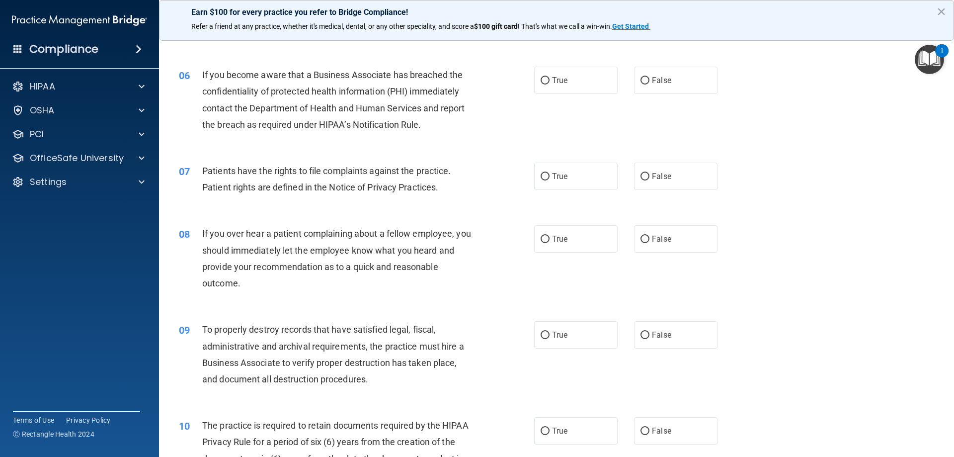
scroll to position [448, 0]
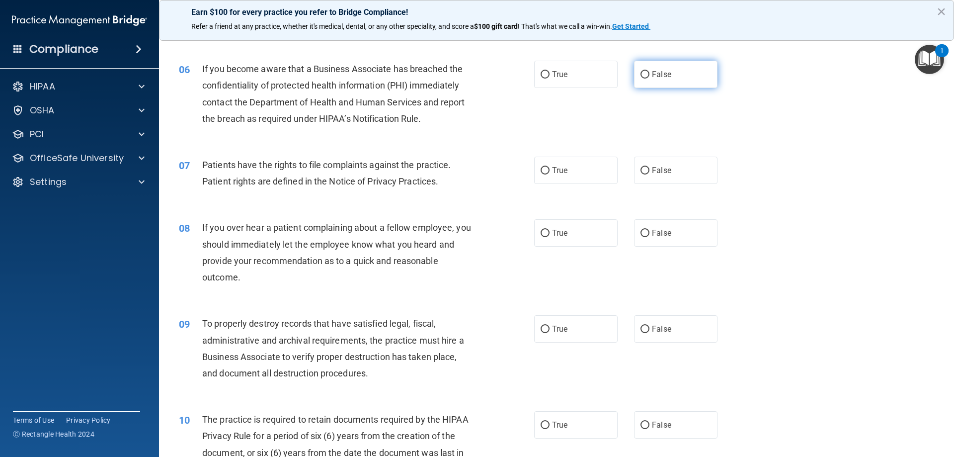
click at [641, 76] on input "False" at bounding box center [645, 74] width 9 height 7
radio input "true"
click at [541, 168] on input "True" at bounding box center [545, 170] width 9 height 7
radio input "true"
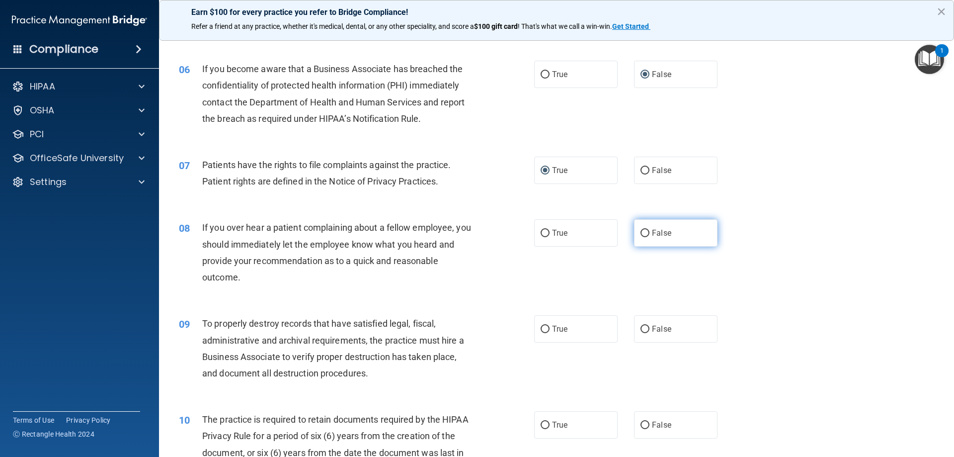
click at [634, 230] on label "False" at bounding box center [675, 232] width 83 height 27
click at [641, 230] on input "False" at bounding box center [645, 233] width 9 height 7
radio input "true"
click at [643, 331] on input "False" at bounding box center [645, 329] width 9 height 7
radio input "true"
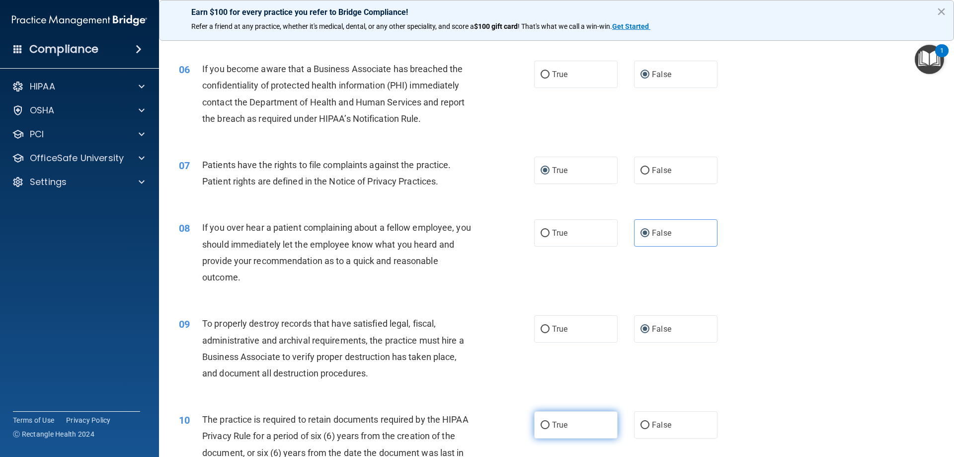
click at [541, 425] on input "True" at bounding box center [545, 424] width 9 height 7
radio input "true"
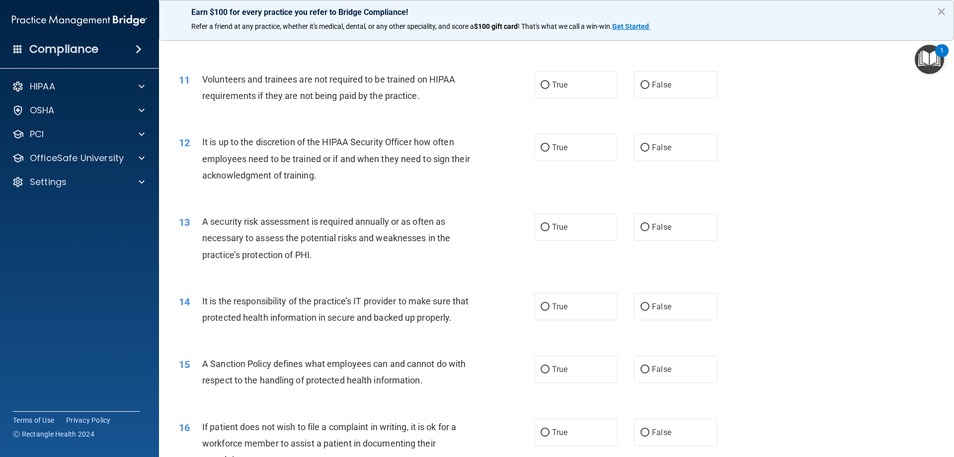
scroll to position [896, 0]
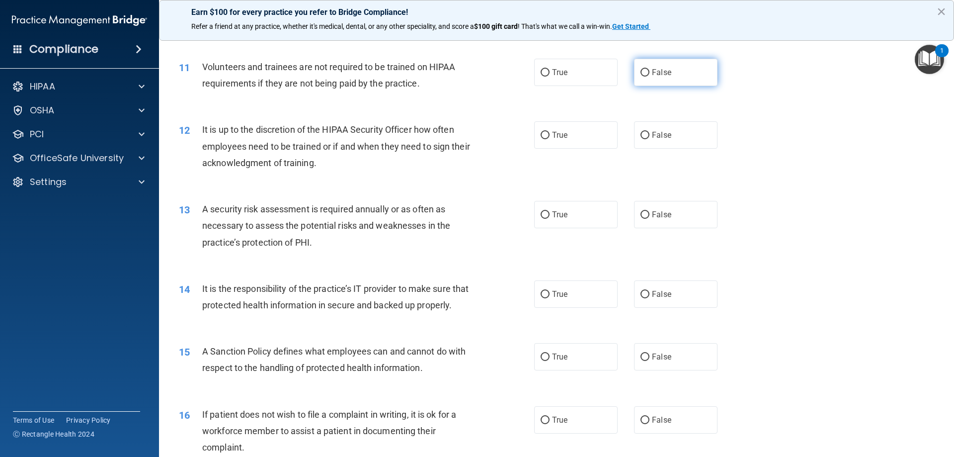
click at [643, 74] on input "False" at bounding box center [645, 72] width 9 height 7
radio input "true"
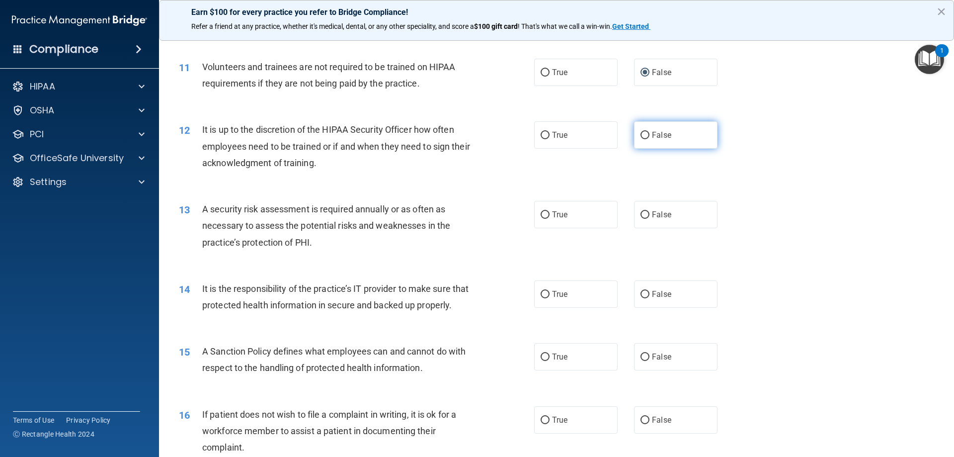
click at [641, 139] on input "False" at bounding box center [645, 135] width 9 height 7
radio input "true"
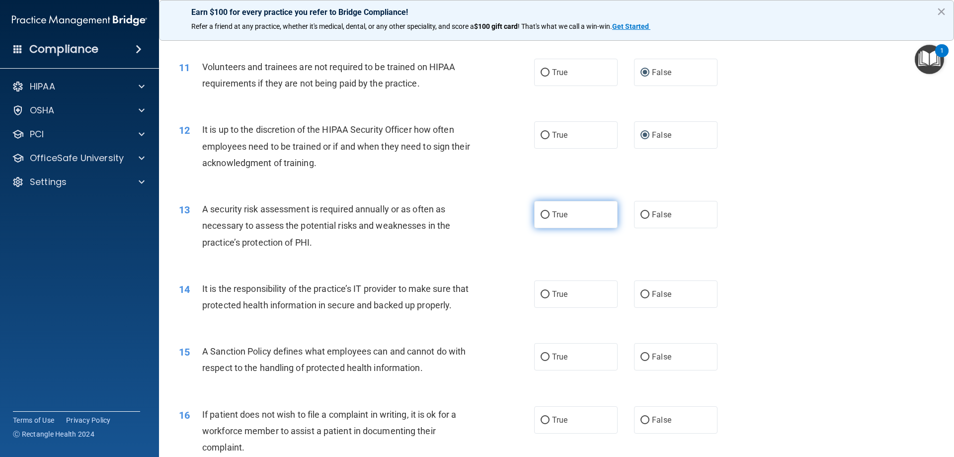
click at [540, 220] on label "True" at bounding box center [575, 214] width 83 height 27
click at [541, 219] on input "True" at bounding box center [545, 214] width 9 height 7
radio input "true"
click at [646, 291] on label "False" at bounding box center [675, 293] width 83 height 27
click at [646, 291] on input "False" at bounding box center [645, 294] width 9 height 7
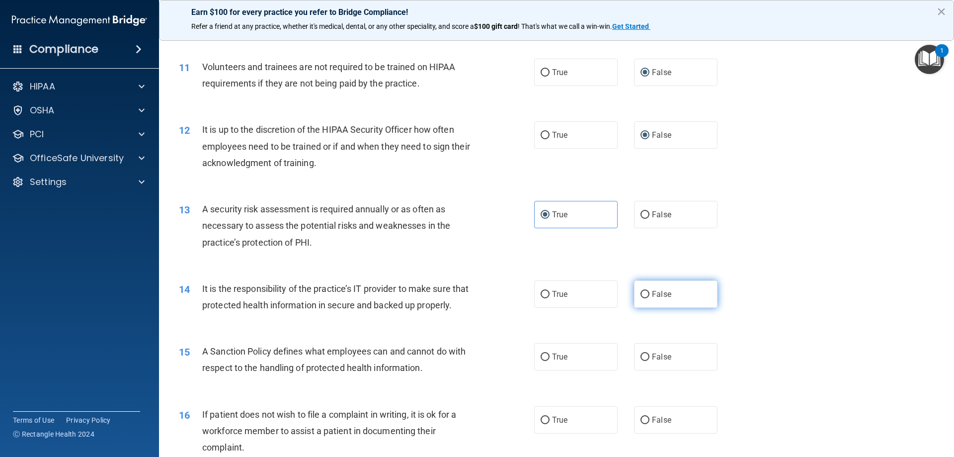
radio input "true"
click at [641, 361] on input "False" at bounding box center [645, 356] width 9 height 7
radio input "true"
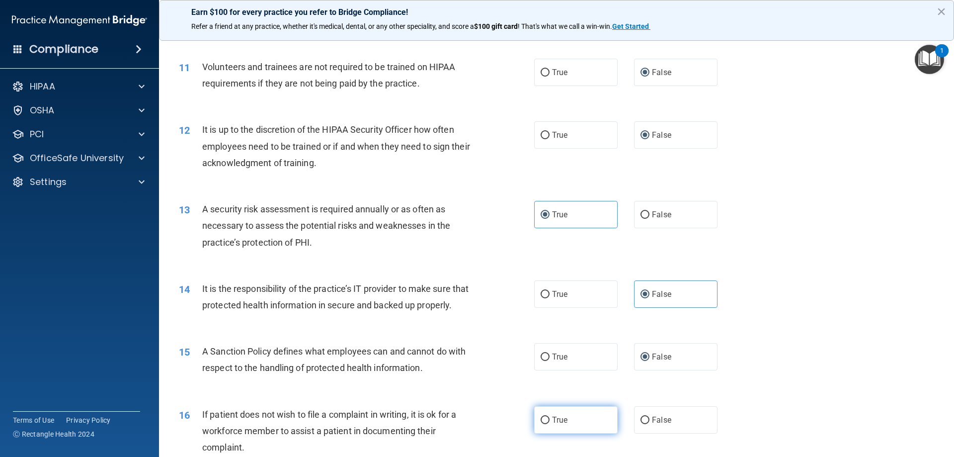
click at [544, 424] on input "True" at bounding box center [545, 419] width 9 height 7
radio input "true"
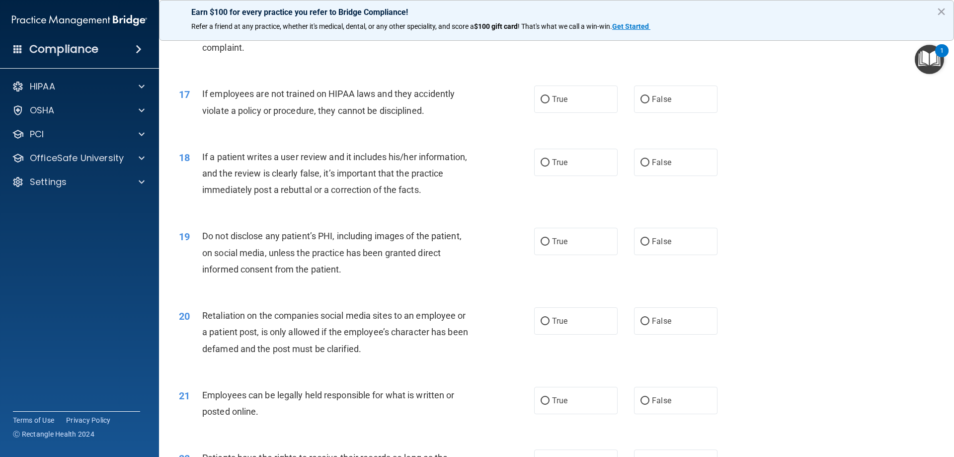
scroll to position [1329, 0]
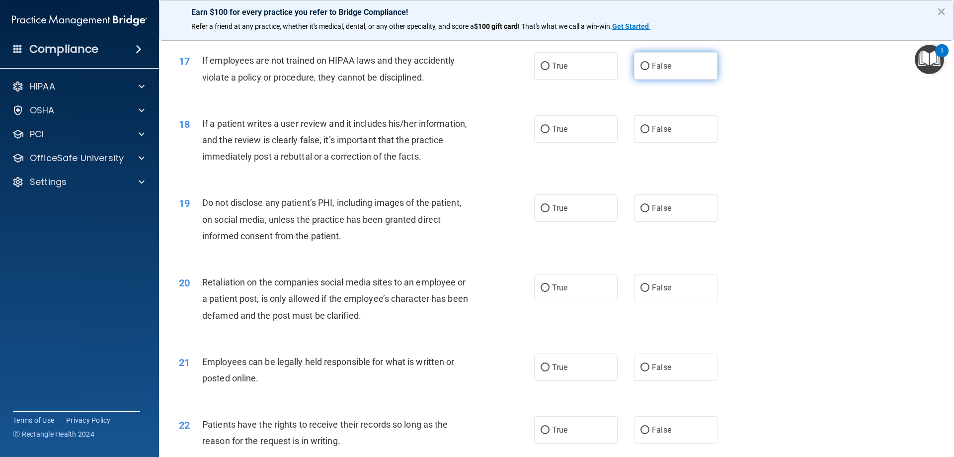
click at [641, 70] on input "False" at bounding box center [645, 66] width 9 height 7
radio input "true"
click at [641, 133] on input "False" at bounding box center [645, 129] width 9 height 7
radio input "true"
drag, startPoint x: 541, startPoint y: 221, endPoint x: 598, endPoint y: 222, distance: 56.7
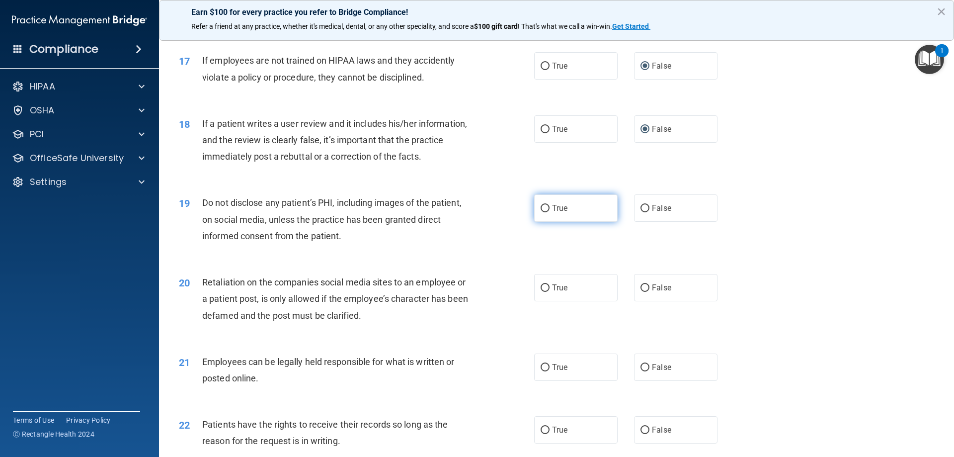
click at [542, 212] on input "True" at bounding box center [545, 208] width 9 height 7
radio input "true"
click at [641, 292] on input "False" at bounding box center [645, 287] width 9 height 7
radio input "true"
click at [541, 371] on input "True" at bounding box center [545, 367] width 9 height 7
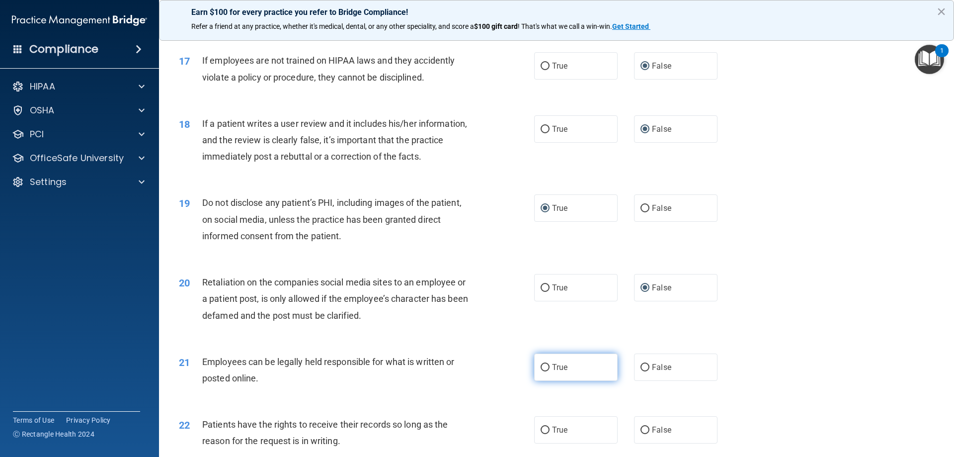
radio input "true"
click at [641, 434] on input "False" at bounding box center [645, 429] width 9 height 7
radio input "true"
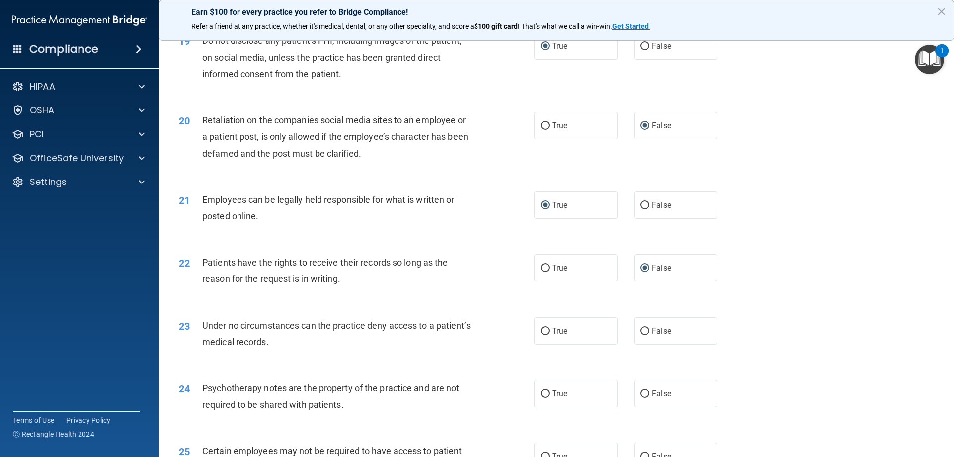
scroll to position [1497, 0]
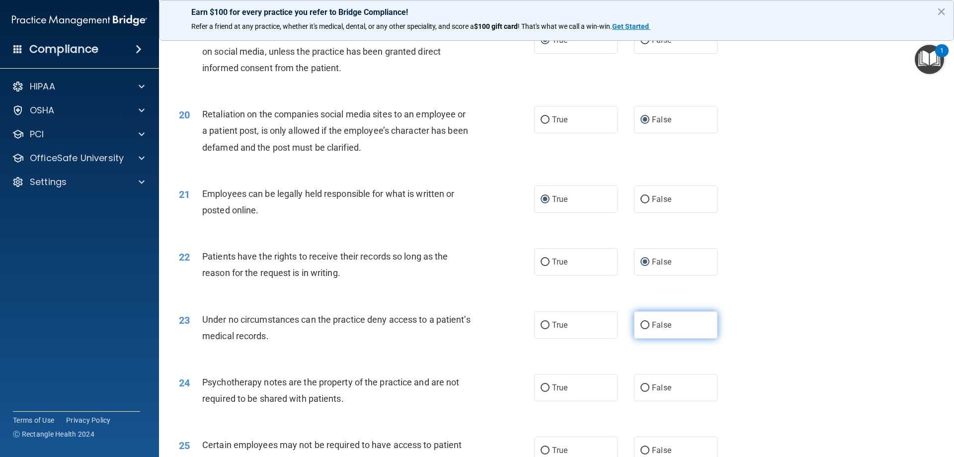
click at [646, 338] on label "False" at bounding box center [675, 324] width 83 height 27
click at [646, 329] on input "False" at bounding box center [645, 325] width 9 height 7
radio input "true"
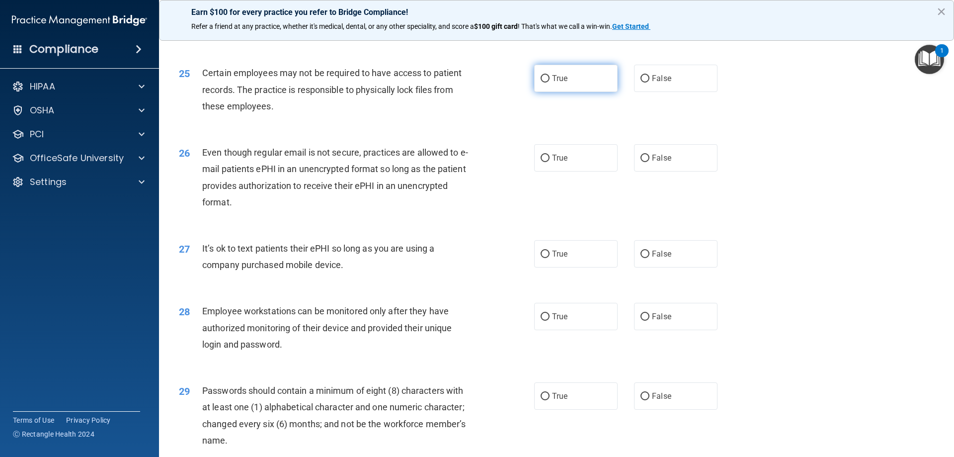
click at [541, 82] on input "True" at bounding box center [545, 78] width 9 height 7
radio input "true"
click at [541, 162] on input "True" at bounding box center [545, 158] width 9 height 7
radio input "true"
click at [639, 267] on label "False" at bounding box center [675, 253] width 83 height 27
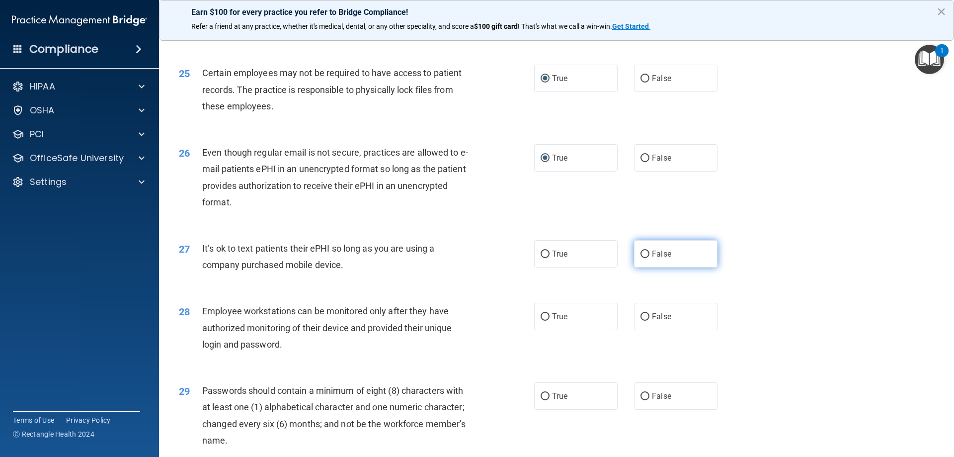
click at [641, 258] on input "False" at bounding box center [645, 253] width 9 height 7
radio input "true"
click at [641, 321] on input "False" at bounding box center [645, 316] width 9 height 7
radio input "true"
click at [552, 401] on span "True" at bounding box center [559, 395] width 15 height 9
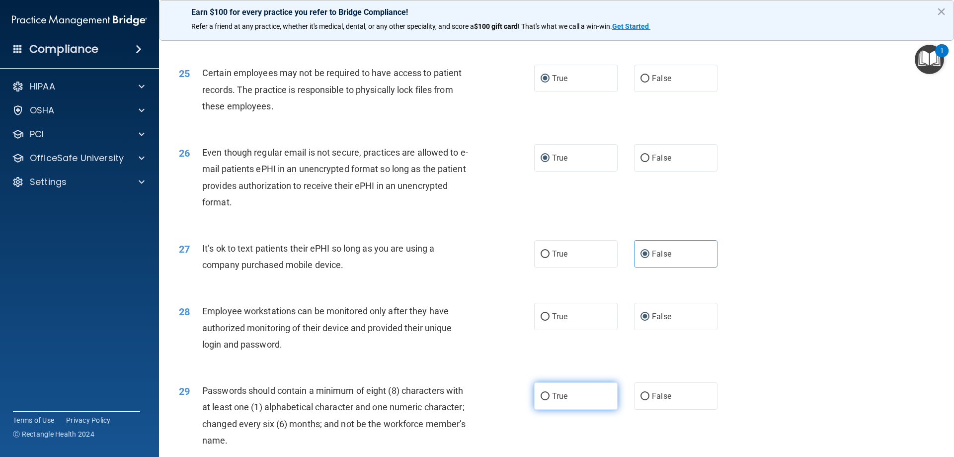
click at [550, 400] on input "True" at bounding box center [545, 396] width 9 height 7
radio input "true"
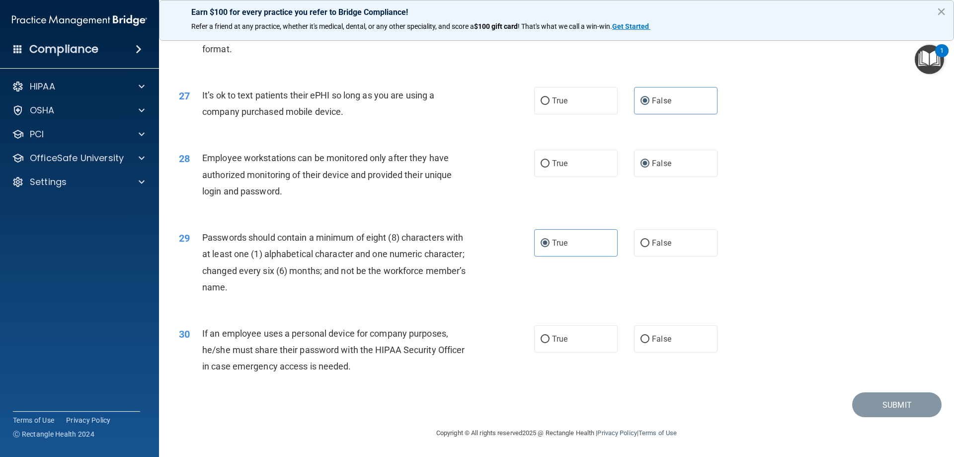
scroll to position [2038, 0]
click at [641, 338] on input "False" at bounding box center [645, 338] width 9 height 7
radio input "true"
click at [641, 337] on input "False" at bounding box center [645, 338] width 9 height 7
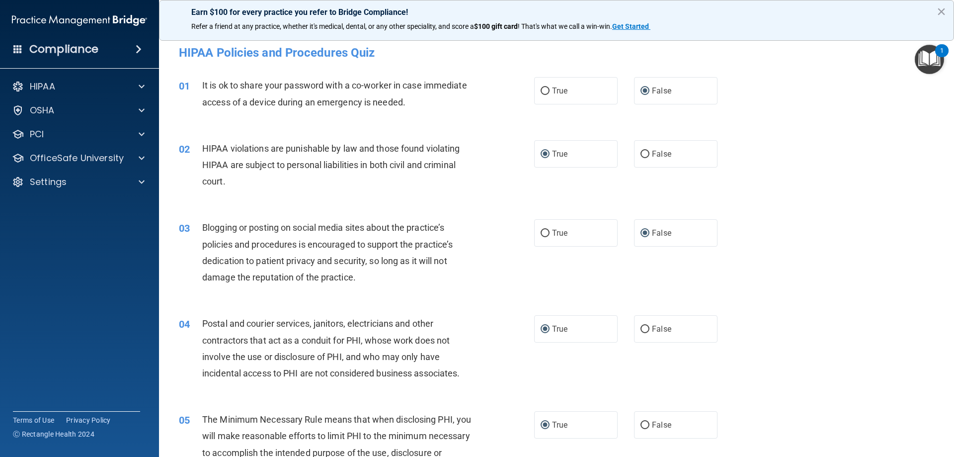
scroll to position [0, 0]
click at [942, 13] on button "×" at bounding box center [941, 11] width 9 height 16
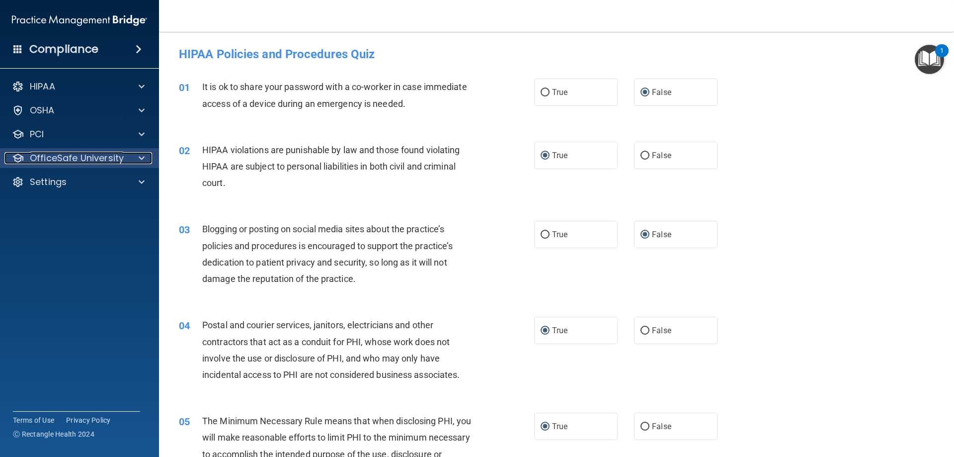
click at [84, 157] on p "OfficeSafe University" at bounding box center [77, 158] width 94 height 12
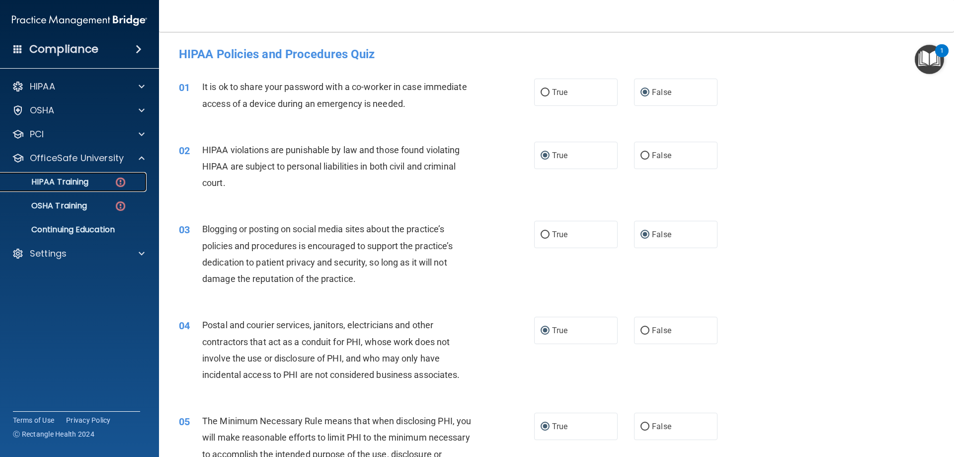
click at [71, 181] on p "HIPAA Training" at bounding box center [47, 182] width 82 height 10
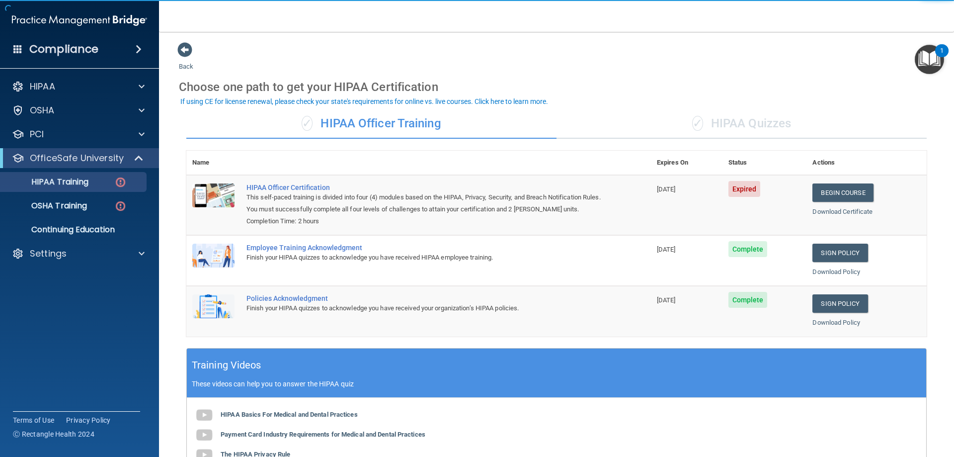
click at [742, 119] on div "✓ HIPAA Quizzes" at bounding box center [742, 124] width 370 height 30
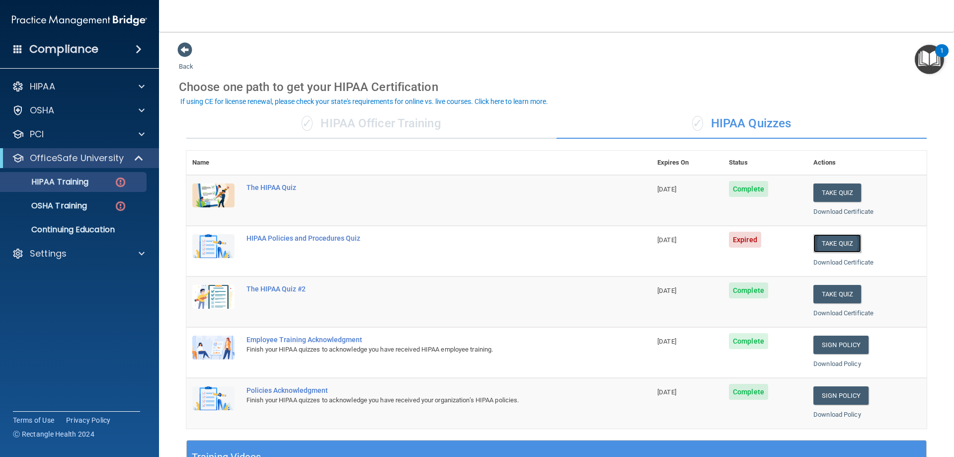
click at [841, 240] on button "Take Quiz" at bounding box center [838, 243] width 48 height 18
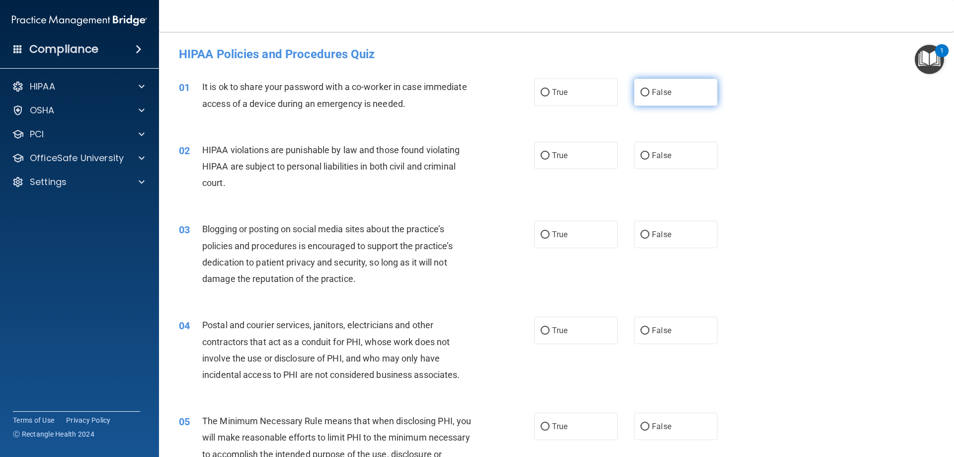
click at [642, 91] on input "False" at bounding box center [645, 92] width 9 height 7
radio input "true"
click at [535, 156] on label "True" at bounding box center [575, 155] width 83 height 27
click at [541, 156] on input "True" at bounding box center [545, 155] width 9 height 7
radio input "true"
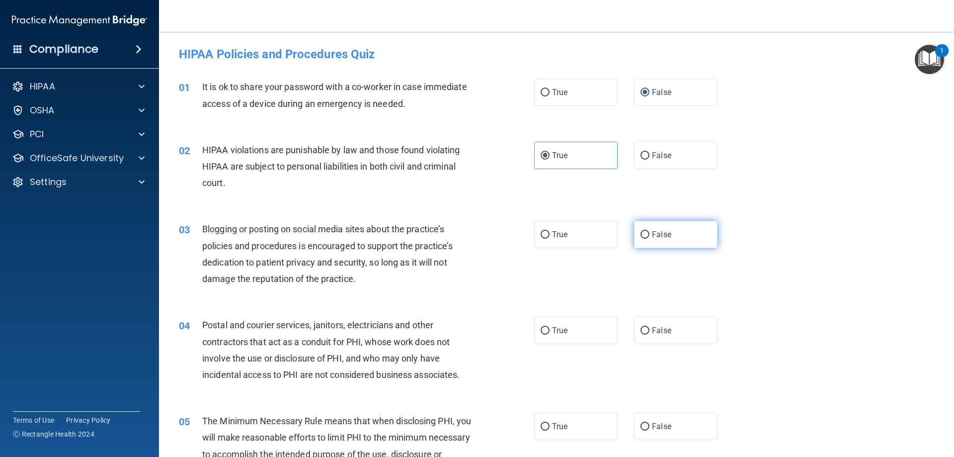
click at [644, 237] on input "False" at bounding box center [645, 234] width 9 height 7
radio input "true"
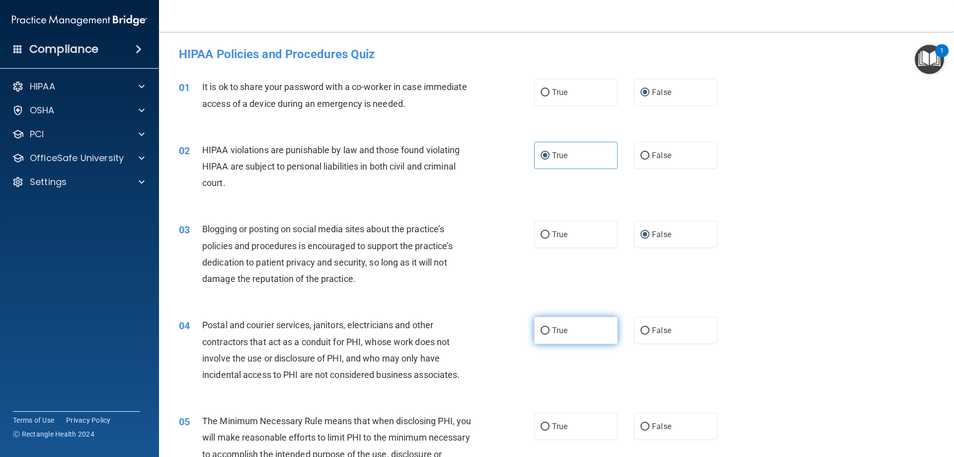
click at [541, 330] on input "True" at bounding box center [545, 330] width 9 height 7
radio input "true"
click at [541, 428] on input "True" at bounding box center [545, 426] width 9 height 7
radio input "true"
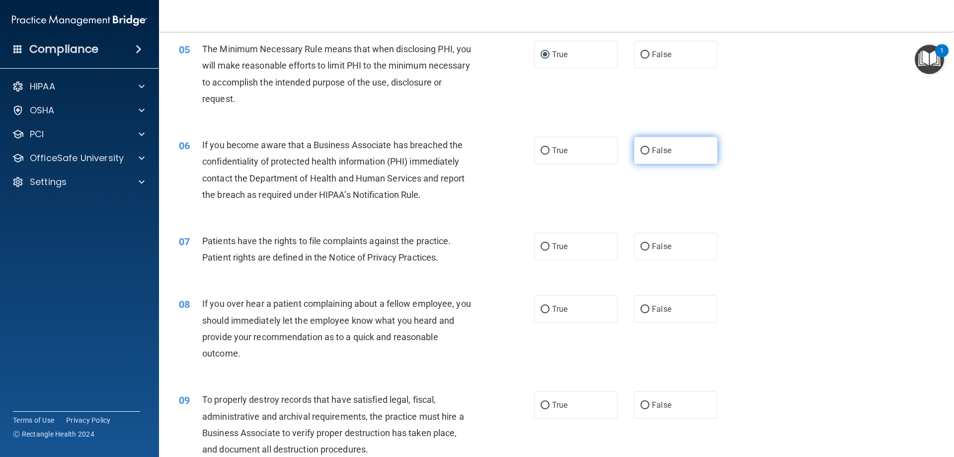
click at [641, 150] on input "False" at bounding box center [645, 150] width 9 height 7
radio input "true"
click at [541, 245] on input "True" at bounding box center [545, 246] width 9 height 7
radio input "true"
click at [642, 308] on input "False" at bounding box center [645, 309] width 9 height 7
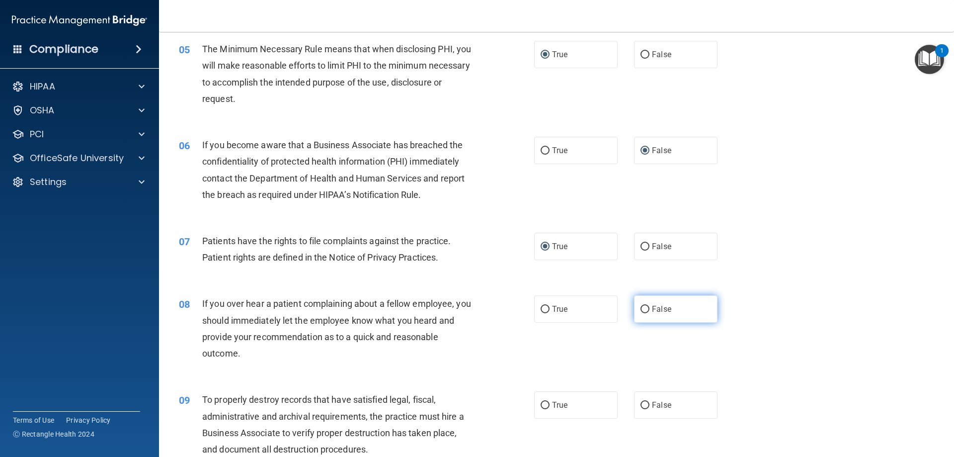
radio input "true"
click at [642, 407] on input "False" at bounding box center [645, 405] width 9 height 7
radio input "true"
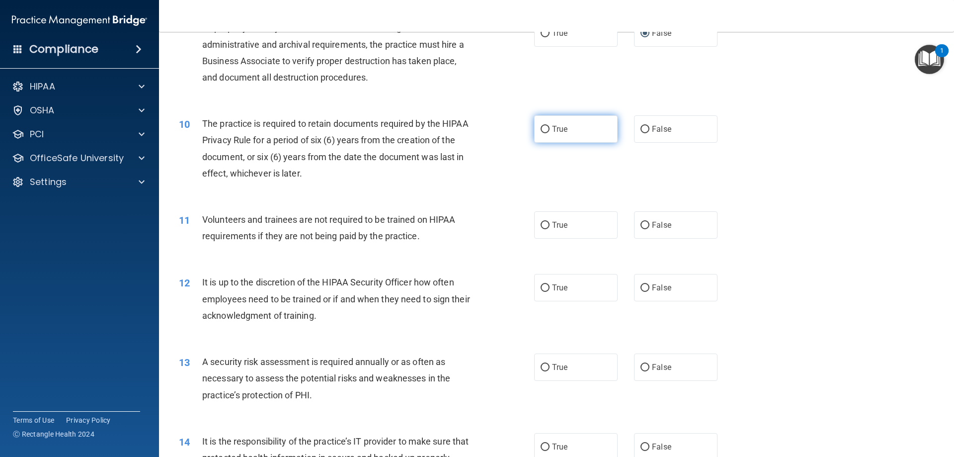
click at [541, 129] on input "True" at bounding box center [545, 129] width 9 height 7
radio input "true"
click at [641, 222] on input "False" at bounding box center [645, 225] width 9 height 7
radio input "true"
click at [641, 288] on input "False" at bounding box center [645, 287] width 9 height 7
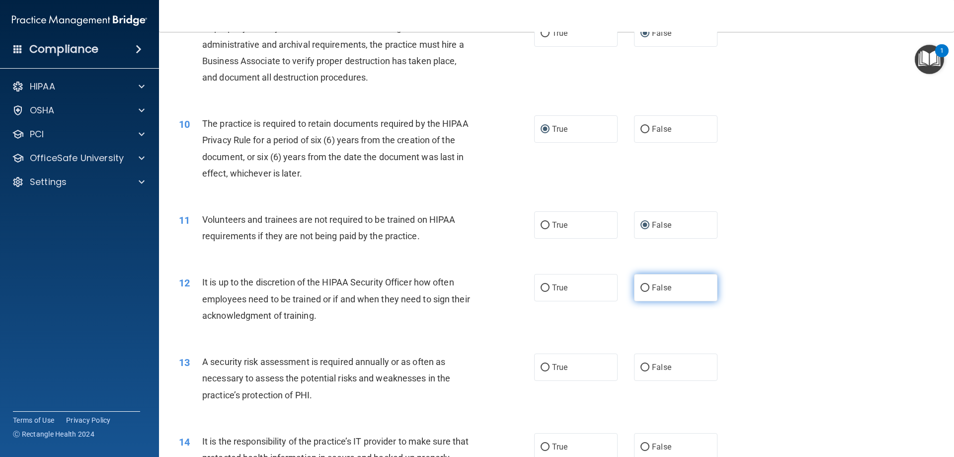
radio input "true"
click at [541, 372] on label "True" at bounding box center [575, 366] width 83 height 27
click at [541, 371] on input "True" at bounding box center [545, 367] width 9 height 7
radio input "true"
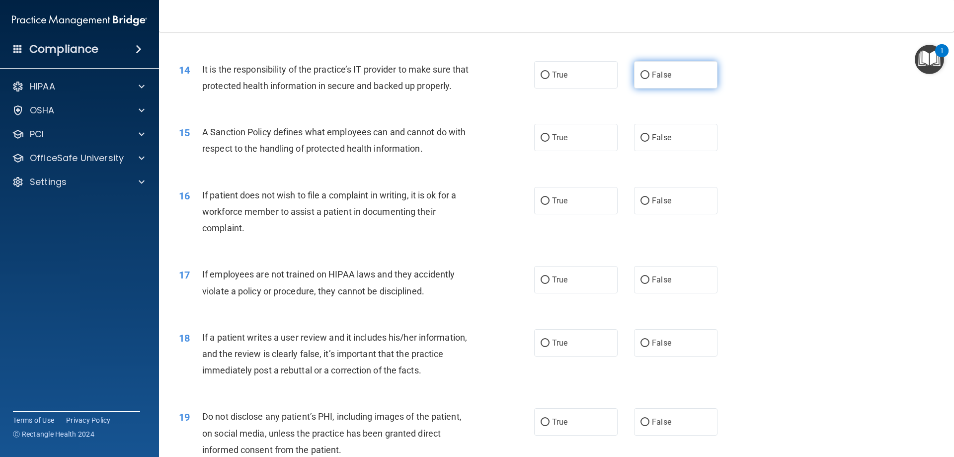
click at [641, 78] on input "False" at bounding box center [645, 75] width 9 height 7
radio input "true"
click at [641, 142] on input "False" at bounding box center [645, 137] width 9 height 7
radio input "true"
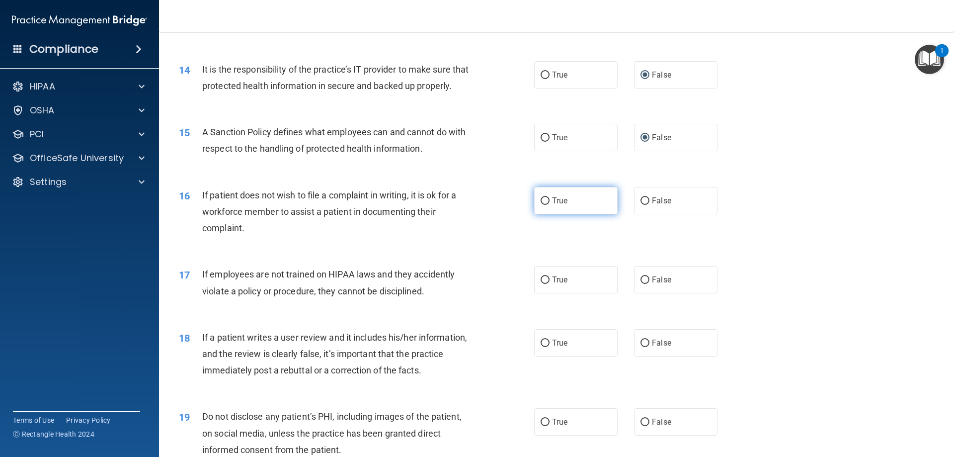
click at [541, 205] on input "True" at bounding box center [545, 200] width 9 height 7
radio input "true"
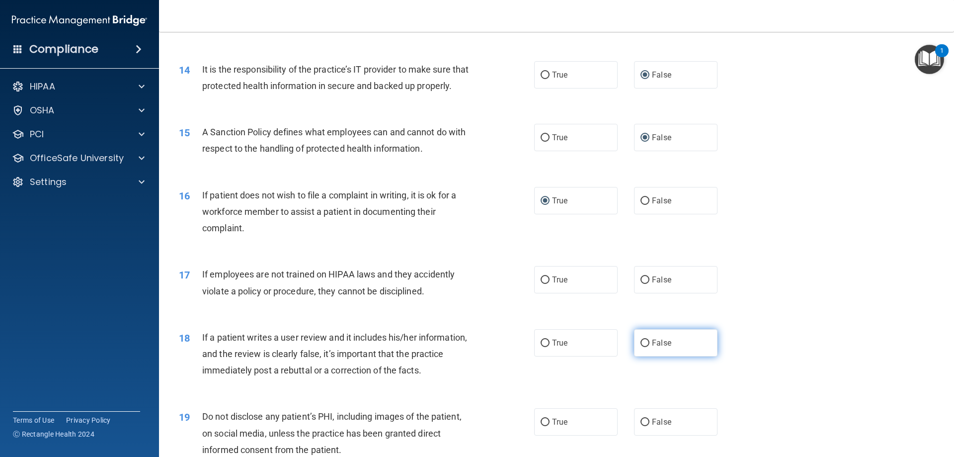
click at [641, 347] on input "False" at bounding box center [645, 342] width 9 height 7
radio input "true"
click at [641, 284] on input "False" at bounding box center [645, 279] width 9 height 7
radio input "true"
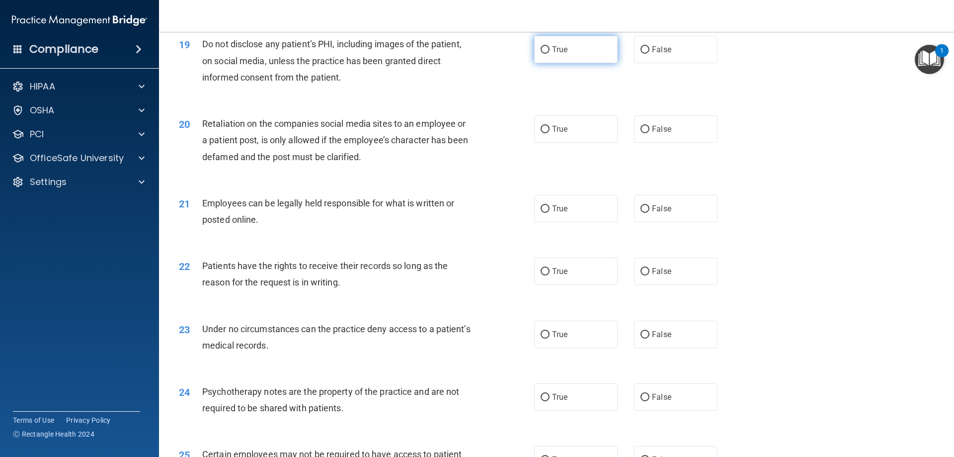
click at [544, 54] on input "True" at bounding box center [545, 49] width 9 height 7
radio input "true"
click at [644, 133] on input "False" at bounding box center [645, 129] width 9 height 7
radio input "true"
click at [544, 213] on input "True" at bounding box center [545, 208] width 9 height 7
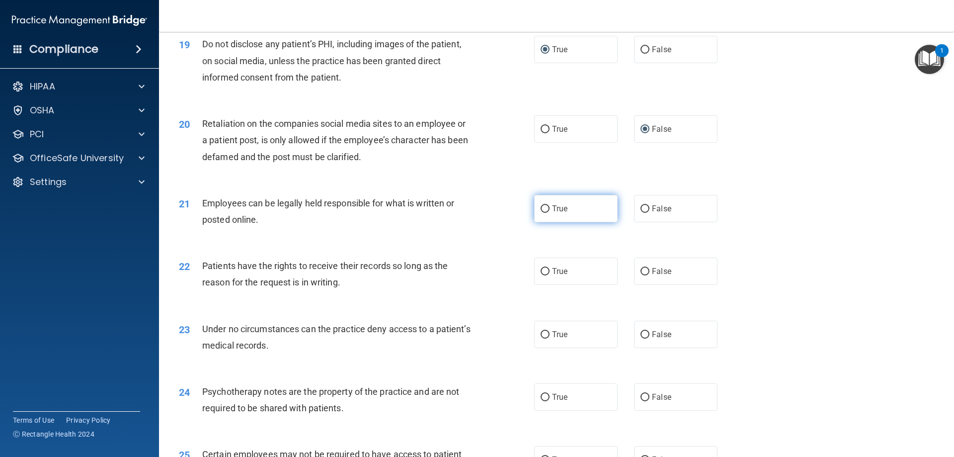
radio input "true"
click at [641, 275] on input "False" at bounding box center [645, 271] width 9 height 7
radio input "true"
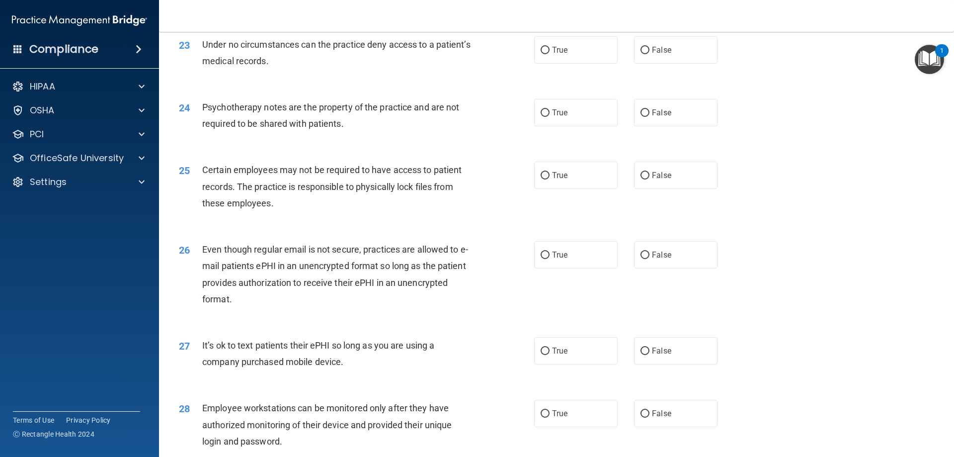
scroll to position [1766, 0]
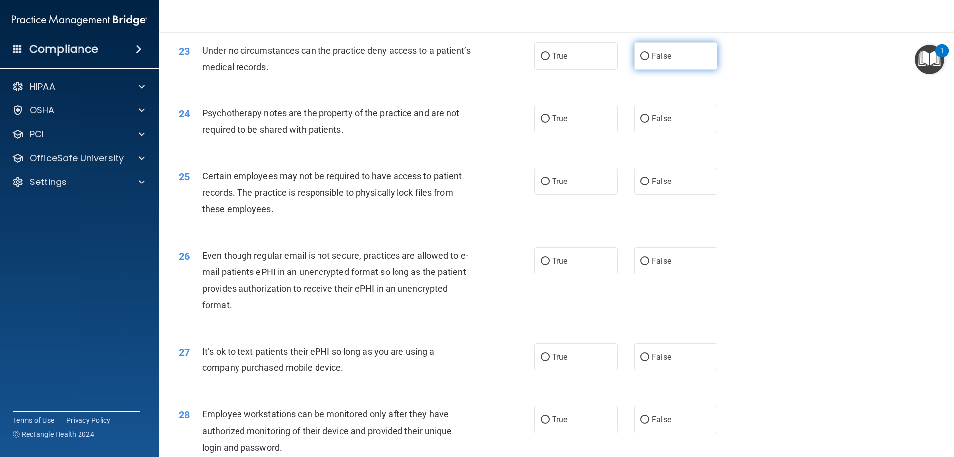
click at [634, 70] on label "False" at bounding box center [675, 55] width 83 height 27
click at [641, 60] on input "False" at bounding box center [645, 56] width 9 height 7
radio input "true"
click at [535, 132] on label "True" at bounding box center [575, 118] width 83 height 27
click at [541, 123] on input "True" at bounding box center [545, 118] width 9 height 7
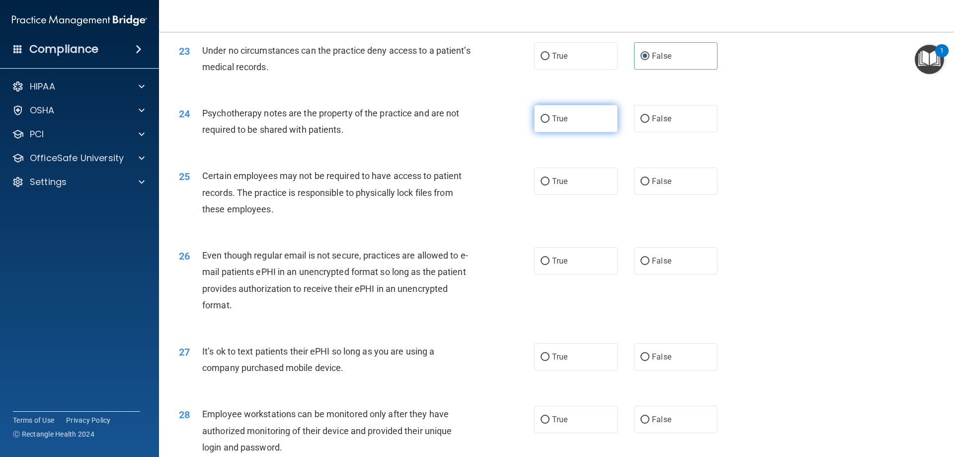
radio input "true"
click at [553, 193] on label "True" at bounding box center [575, 180] width 83 height 27
click at [550, 185] on input "True" at bounding box center [545, 181] width 9 height 7
radio input "true"
click at [548, 274] on label "True" at bounding box center [575, 260] width 83 height 27
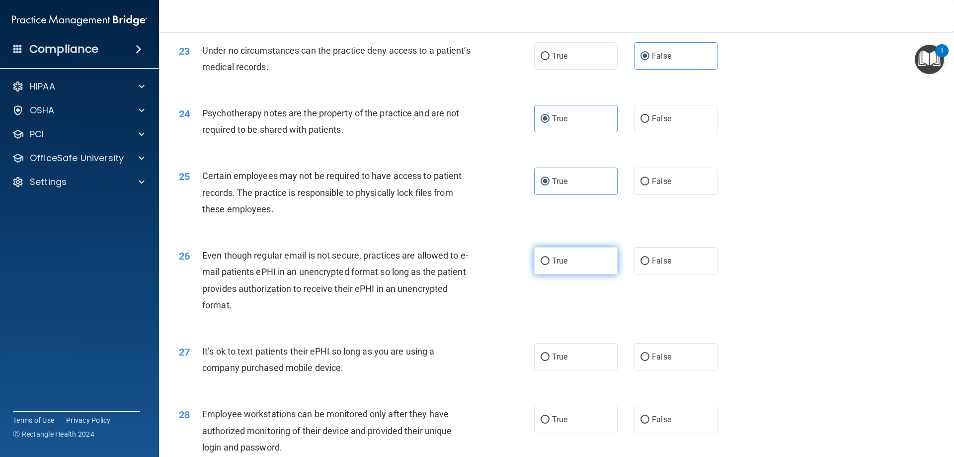
click at [548, 265] on input "True" at bounding box center [545, 260] width 9 height 7
radio input "true"
click at [641, 361] on input "False" at bounding box center [645, 356] width 9 height 7
radio input "true"
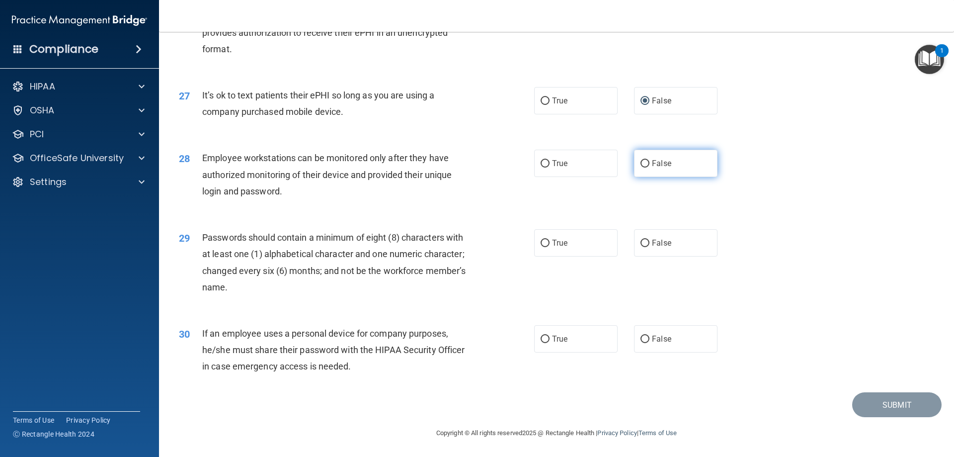
click at [641, 164] on input "False" at bounding box center [645, 163] width 9 height 7
radio input "true"
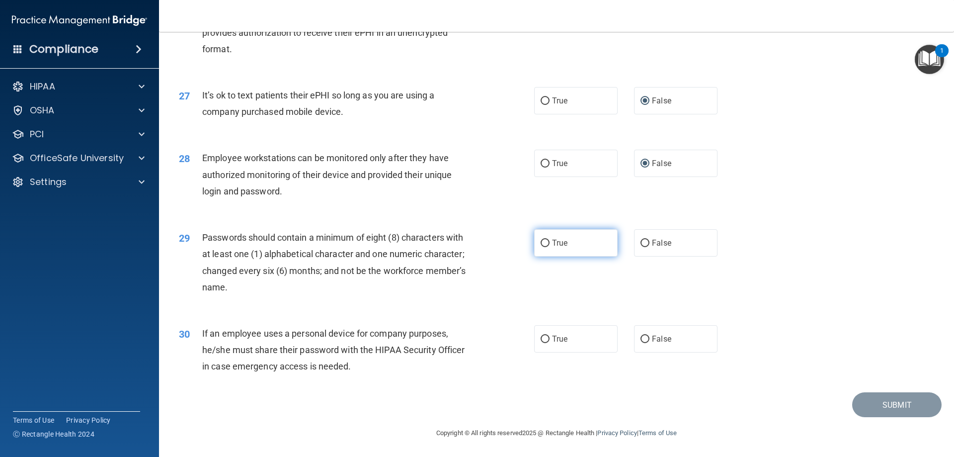
click at [541, 247] on input "True" at bounding box center [545, 243] width 9 height 7
radio input "true"
click at [541, 247] on input "True" at bounding box center [545, 243] width 9 height 7
click at [643, 335] on input "False" at bounding box center [645, 338] width 9 height 7
radio input "true"
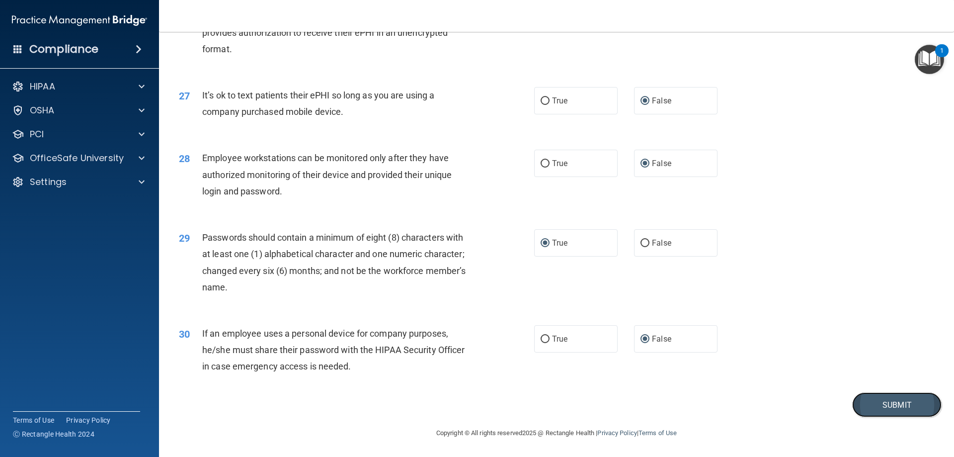
click at [882, 403] on button "Submit" at bounding box center [896, 404] width 89 height 25
click at [878, 404] on button "Submit" at bounding box center [896, 404] width 89 height 25
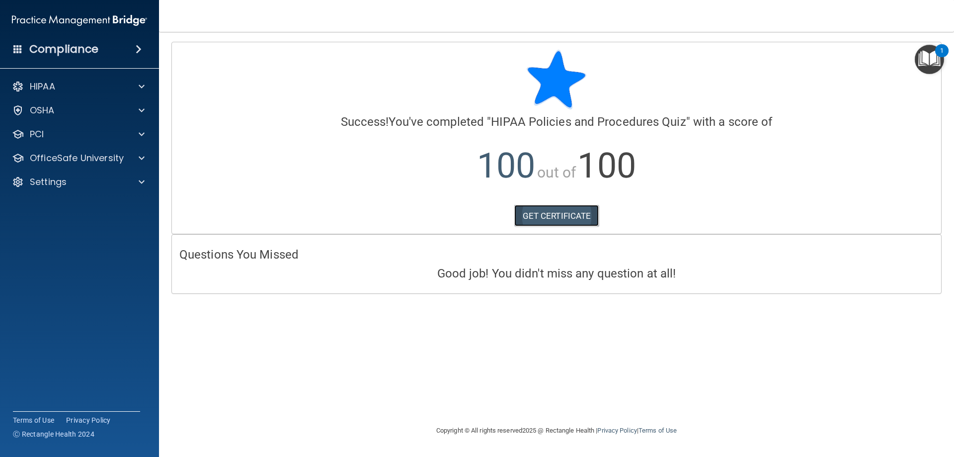
click at [560, 217] on link "GET CERTIFICATE" at bounding box center [556, 216] width 85 height 22
click at [62, 153] on p "OfficeSafe University" at bounding box center [77, 158] width 94 height 12
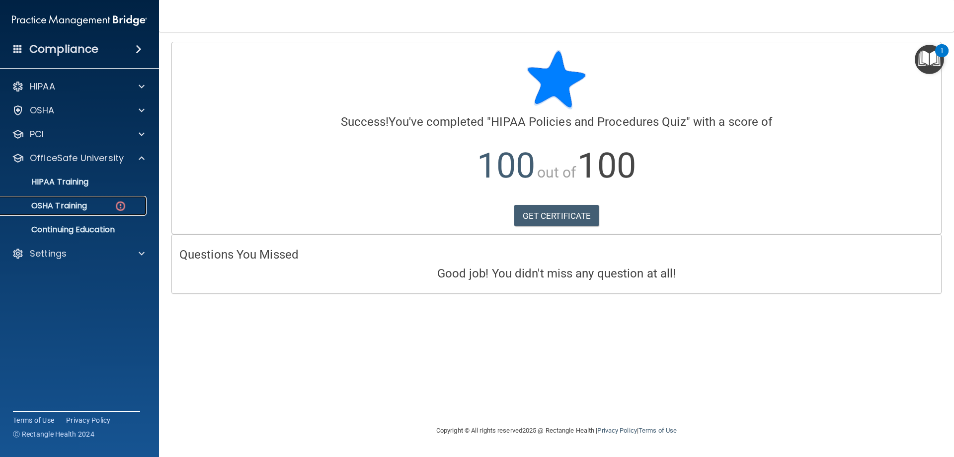
click at [46, 205] on p "OSHA Training" at bounding box center [46, 206] width 81 height 10
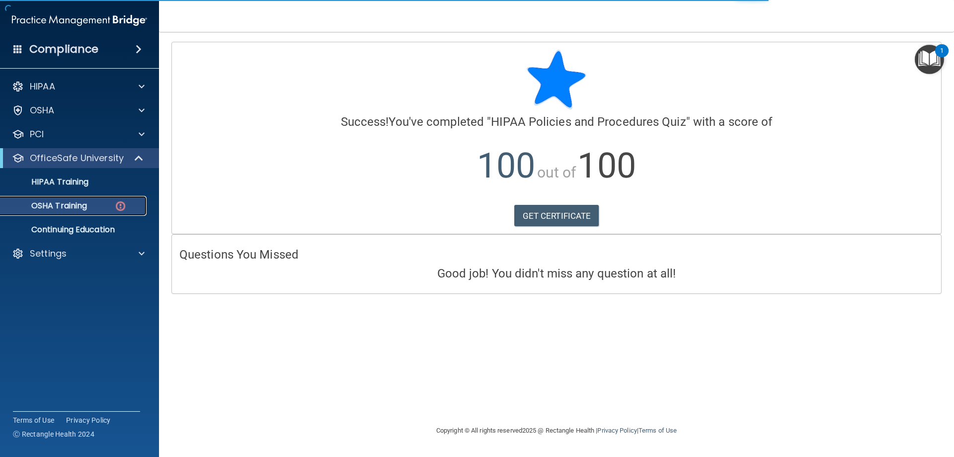
click at [70, 208] on p "OSHA Training" at bounding box center [46, 206] width 81 height 10
